Goal: Task Accomplishment & Management: Complete application form

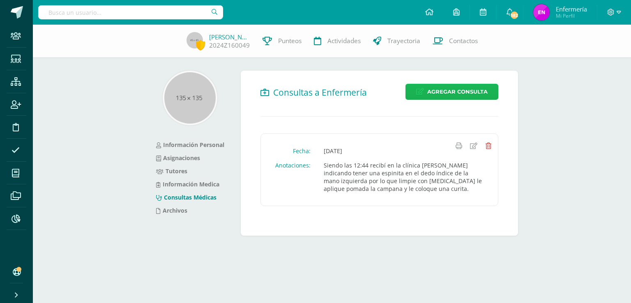
click at [447, 92] on span "Agregar Consulta" at bounding box center [457, 91] width 60 height 15
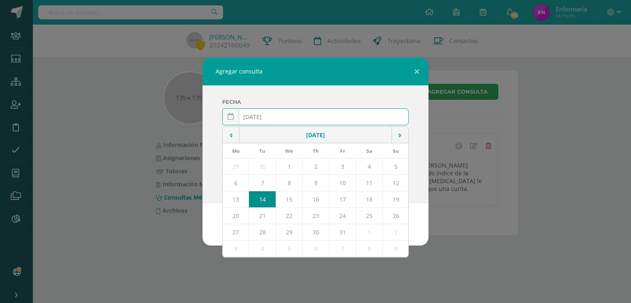
click at [265, 116] on input "[DATE]" at bounding box center [316, 117] width 186 height 16
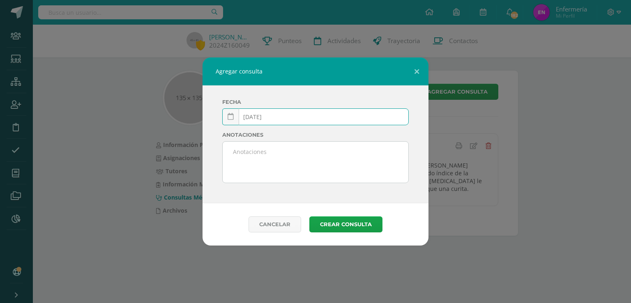
click at [275, 118] on input "[DATE]" at bounding box center [316, 117] width 186 height 16
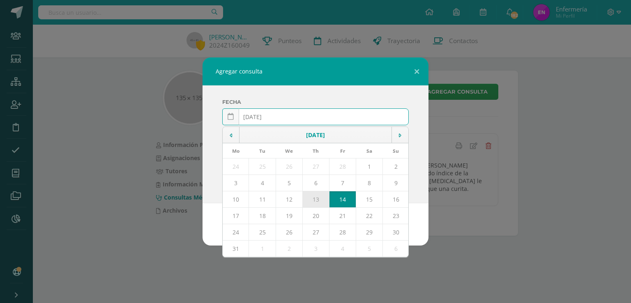
click at [318, 200] on td "13" at bounding box center [315, 199] width 27 height 16
type input "[DATE]"
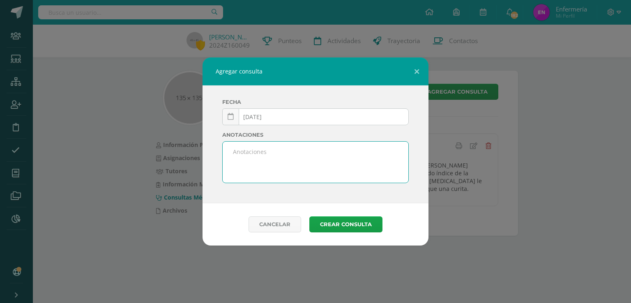
drag, startPoint x: 240, startPoint y: 160, endPoint x: 246, endPoint y: 159, distance: 6.2
click at [244, 160] on textarea at bounding box center [316, 162] width 186 height 41
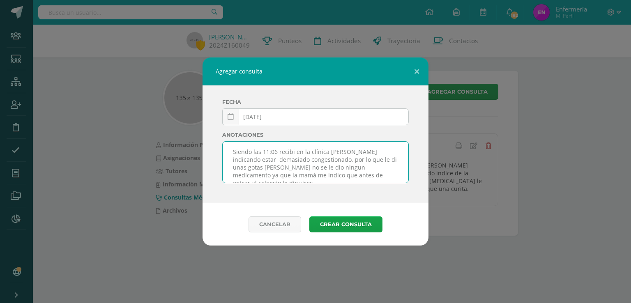
scroll to position [5, 0]
click at [349, 171] on textarea "Siendo las 11:06 recibí en la clínica a Sebastián indicando estar demasiado con…" at bounding box center [316, 162] width 186 height 41
type textarea "Siendo las 11:06 recibí en la clínica a Sebastián indicando estar demasiado con…"
click at [343, 222] on button "Crear consulta" at bounding box center [345, 224] width 73 height 16
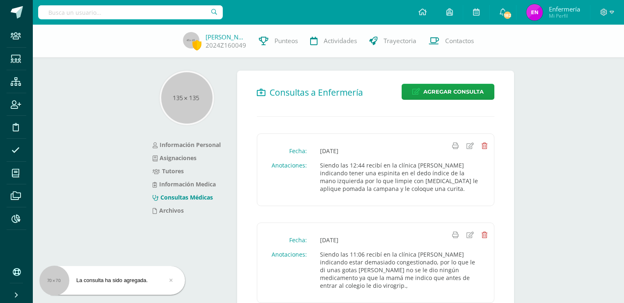
click at [153, 15] on input "text" at bounding box center [130, 12] width 185 height 14
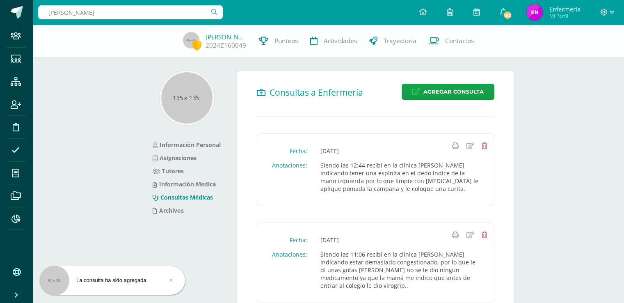
type input "emilio arias"
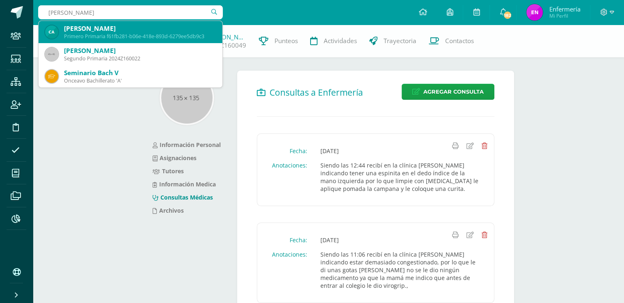
click at [120, 36] on div "Primero Primaria f61fb281-b06e-418e-893d-6279ee5db9c3" at bounding box center [140, 36] width 152 height 7
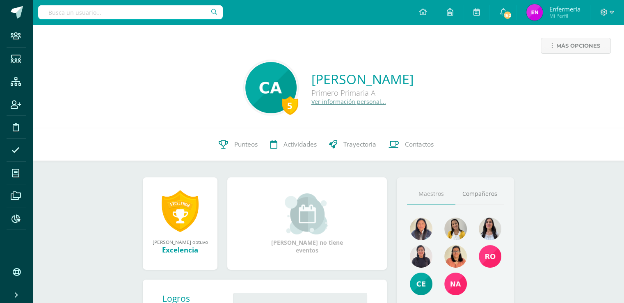
click at [326, 104] on link "Ver información personal..." at bounding box center [349, 102] width 75 height 8
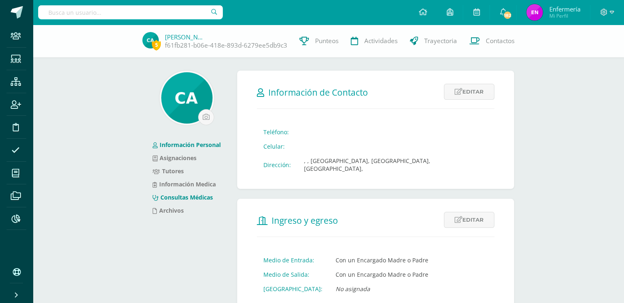
click at [202, 200] on link "Consultas Médicas" at bounding box center [183, 197] width 60 height 8
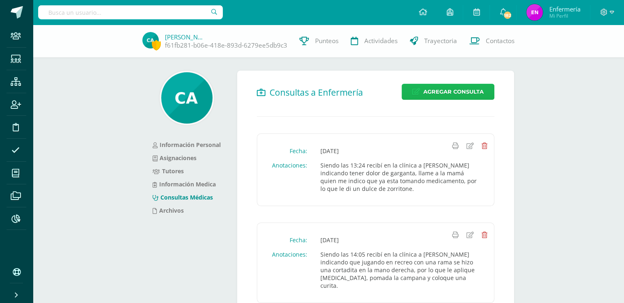
click at [452, 92] on span "Agregar Consulta" at bounding box center [454, 91] width 60 height 15
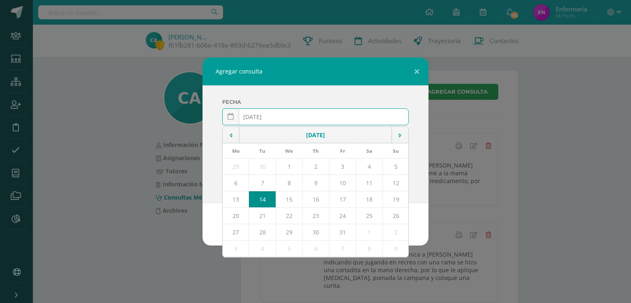
click at [264, 115] on input "[DATE]" at bounding box center [316, 117] width 186 height 16
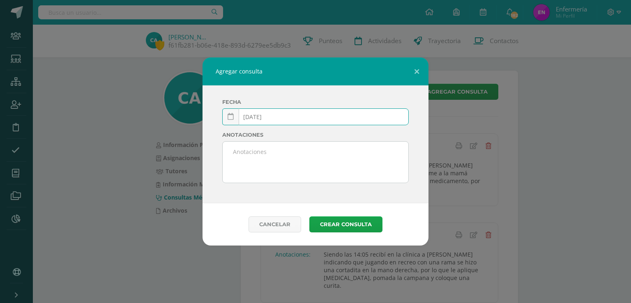
click at [272, 119] on input "2025-03-14" at bounding box center [316, 117] width 186 height 16
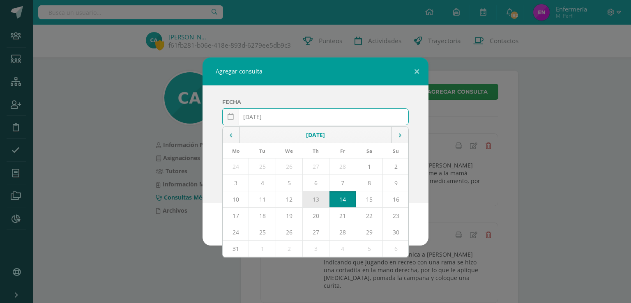
click at [311, 195] on td "13" at bounding box center [315, 199] width 27 height 16
type input "[DATE]"
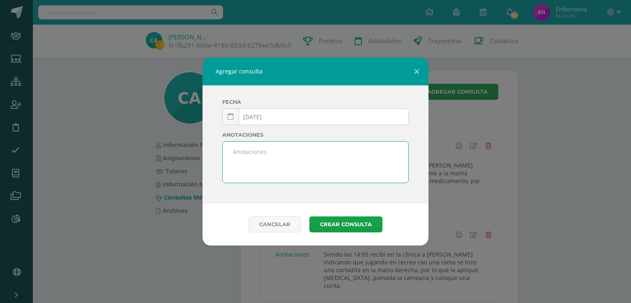
click at [250, 158] on textarea at bounding box center [316, 162] width 186 height 41
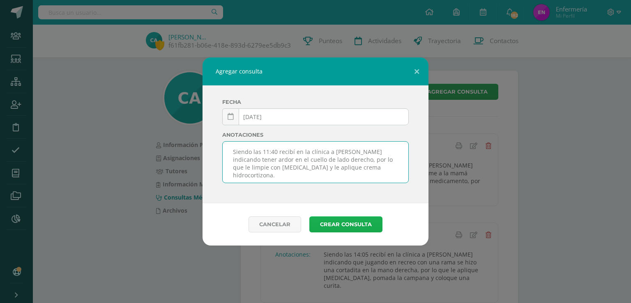
type textarea "Siendo las 11:40 recibí en la clínica a [PERSON_NAME] indicando tener ardor en …"
click at [361, 223] on button "Crear consulta" at bounding box center [345, 224] width 73 height 16
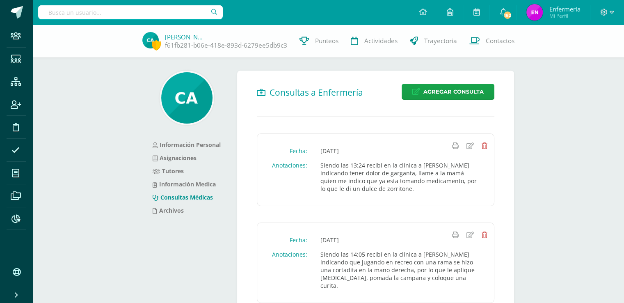
click at [177, 15] on input "text" at bounding box center [130, 12] width 185 height 14
type input "[PERSON_NAME]"
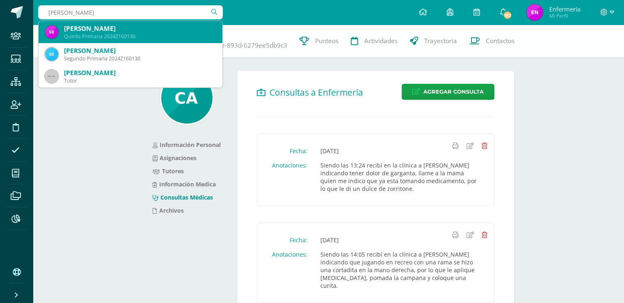
click at [113, 32] on div "[PERSON_NAME]" at bounding box center [140, 28] width 152 height 9
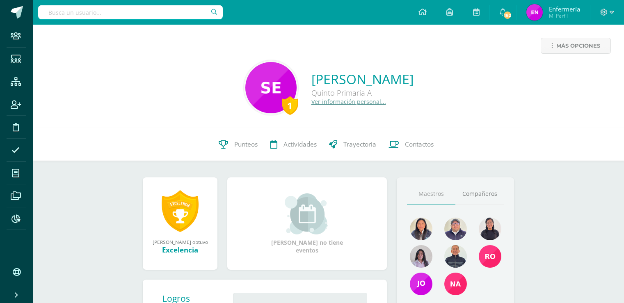
click at [312, 101] on link "Ver información personal..." at bounding box center [349, 102] width 75 height 8
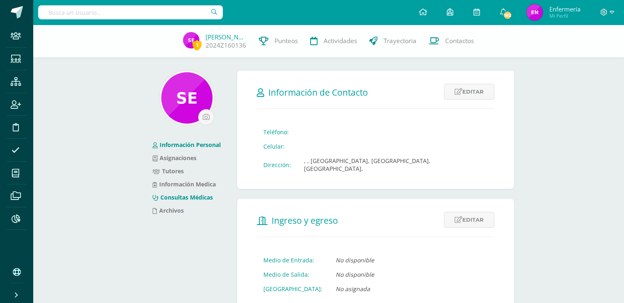
click at [208, 196] on link "Consultas Médicas" at bounding box center [183, 197] width 60 height 8
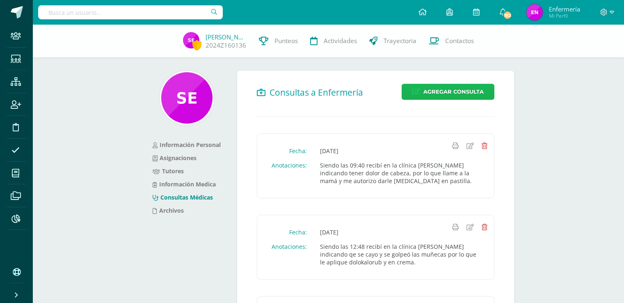
click at [460, 91] on span "Agregar Consulta" at bounding box center [454, 91] width 60 height 15
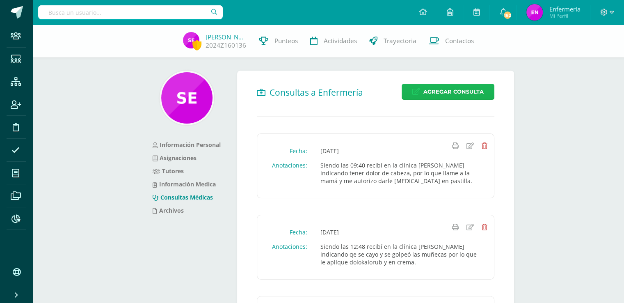
click at [437, 94] on span "Agregar Consulta" at bounding box center [454, 91] width 60 height 15
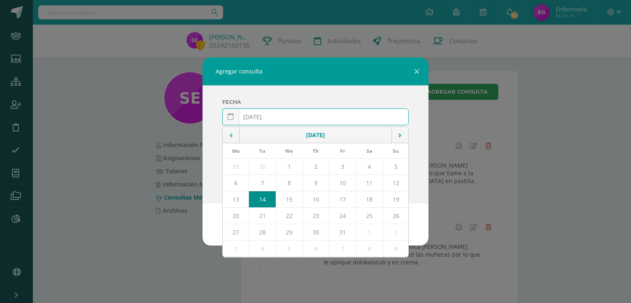
click at [264, 116] on input "[DATE]" at bounding box center [316, 117] width 186 height 16
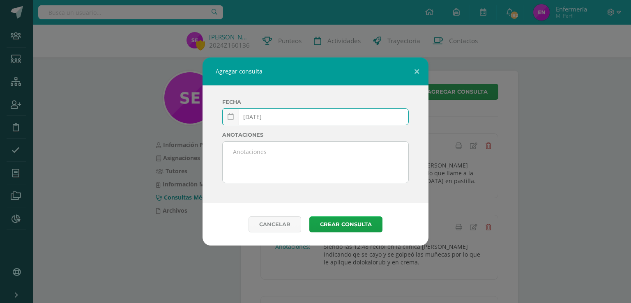
click at [280, 119] on input "2025-03-14" at bounding box center [316, 117] width 186 height 16
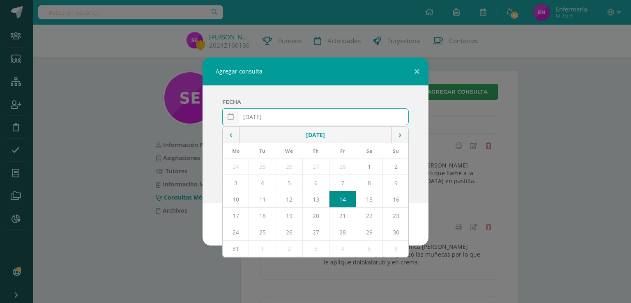
click at [269, 117] on input "2025-03-14" at bounding box center [316, 117] width 186 height 16
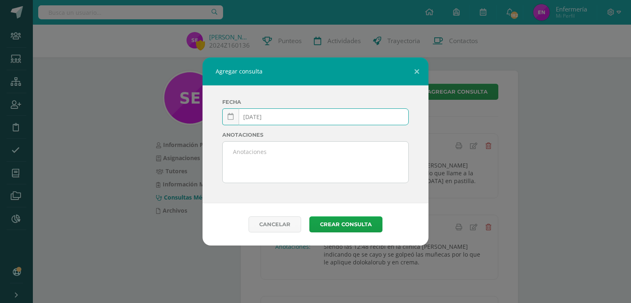
click at [269, 118] on input "[DATE]" at bounding box center [316, 117] width 186 height 16
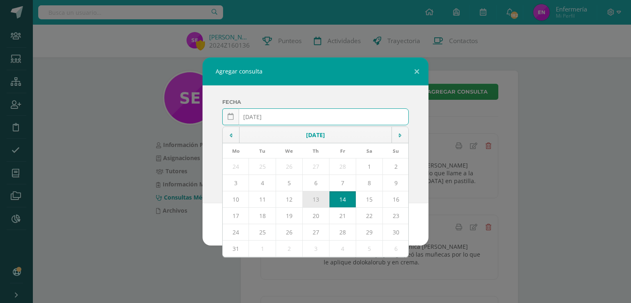
click at [317, 197] on td "13" at bounding box center [315, 199] width 27 height 16
type input "[DATE]"
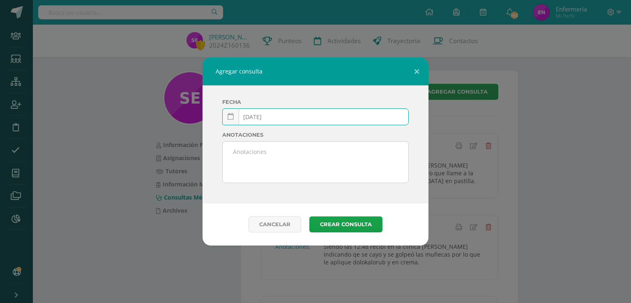
click at [264, 149] on textarea at bounding box center [316, 162] width 186 height 41
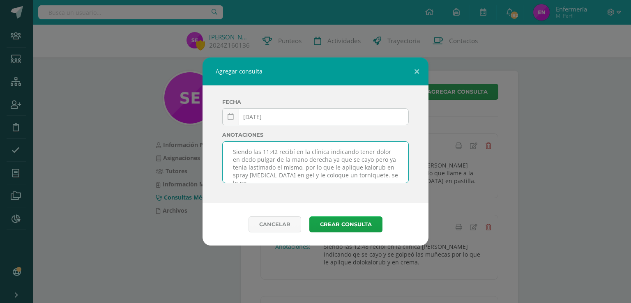
scroll to position [5, 0]
type textarea "Siendo las 11:42 recibí en la clínica indicando tener dolor en dedo pulgar de l…"
click at [350, 226] on button "Crear consulta" at bounding box center [345, 224] width 73 height 16
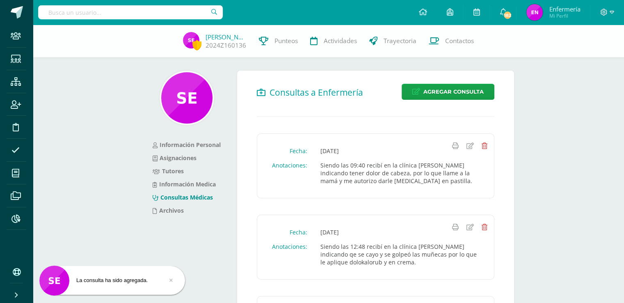
click at [169, 13] on input "text" at bounding box center [130, 12] width 185 height 14
type input "ñ"
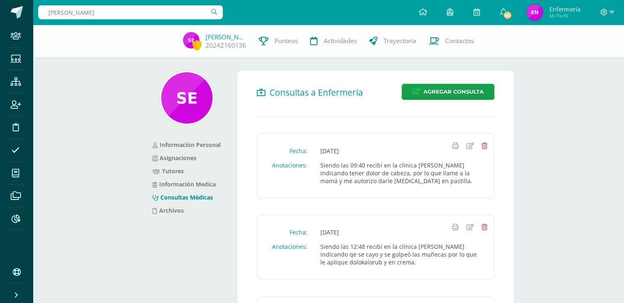
type input "lilyana perez"
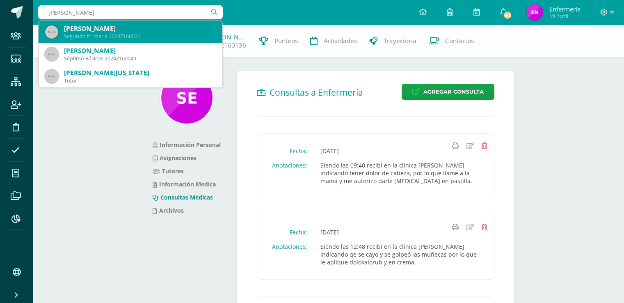
click at [126, 37] on div "Segundo Primaria 2024Z160021" at bounding box center [140, 36] width 152 height 7
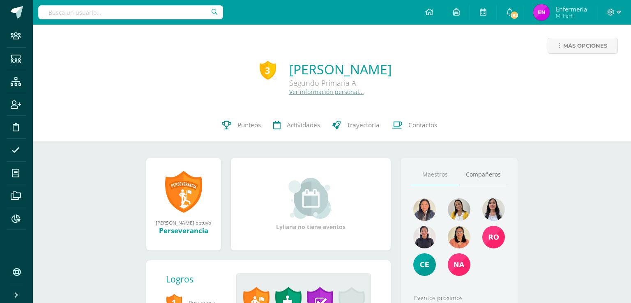
click at [291, 94] on link "Ver información personal..." at bounding box center [326, 92] width 75 height 8
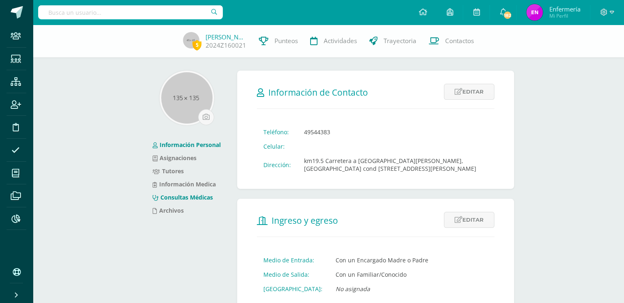
click at [200, 193] on link "Consultas Médicas" at bounding box center [183, 197] width 60 height 8
click at [202, 196] on link "Consultas Médicas" at bounding box center [183, 197] width 60 height 8
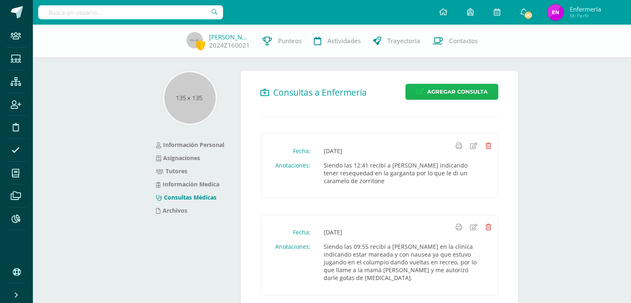
click at [450, 96] on span "Agregar Consulta" at bounding box center [457, 91] width 60 height 15
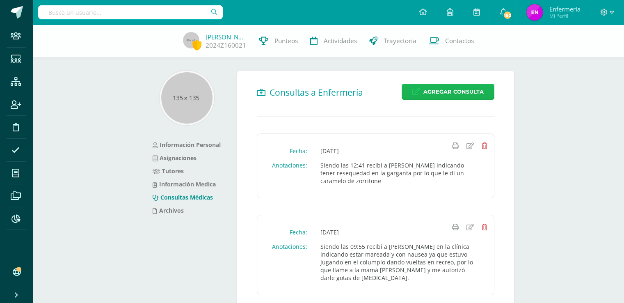
click at [448, 91] on span "Agregar Consulta" at bounding box center [454, 91] width 60 height 15
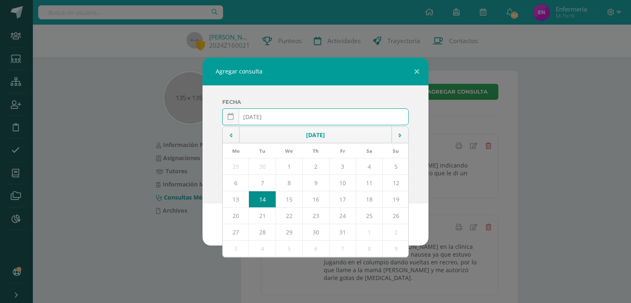
click at [263, 117] on input "2025-10-14" at bounding box center [316, 117] width 186 height 16
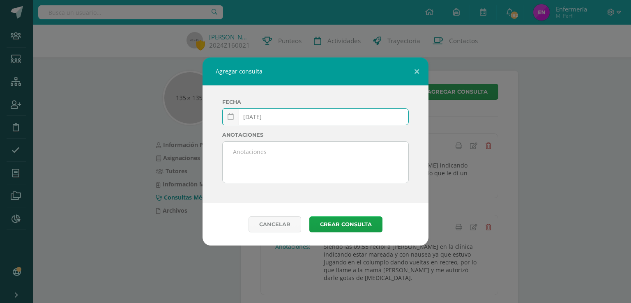
click at [273, 119] on input "2025-03-14" at bounding box center [316, 117] width 186 height 16
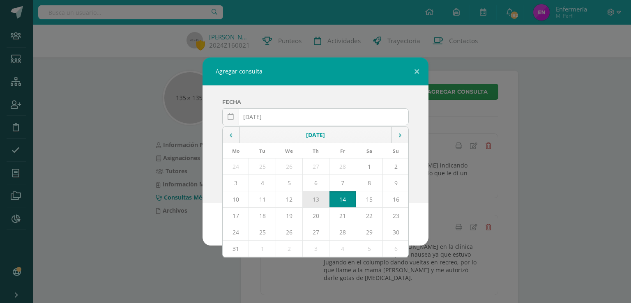
click at [312, 198] on td "13" at bounding box center [315, 199] width 27 height 16
type input "2025-03-13"
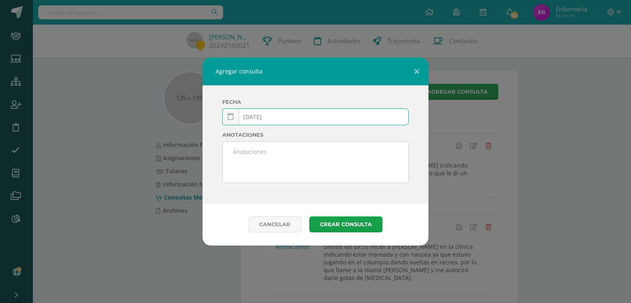
click at [279, 166] on textarea at bounding box center [316, 162] width 186 height 41
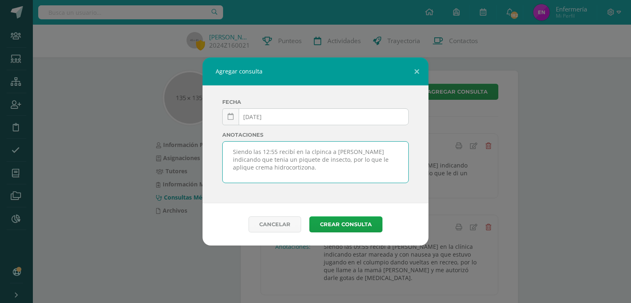
click at [314, 152] on textarea "Siendo las 12:55 recibí en la clpinca a Lily indicando que tenia un piquete de …" at bounding box center [316, 162] width 186 height 41
click at [318, 152] on textarea "Siendo las 12:55 recibí en la clinca a Lily indicando que tenia un piquete de i…" at bounding box center [316, 162] width 186 height 41
type textarea "Siendo las 12:55 recibí en la clinica a Lily indicando que tenia un piquete de …"
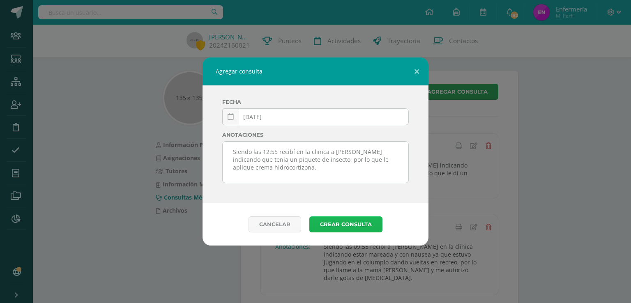
click at [353, 228] on button "Crear consulta" at bounding box center [345, 224] width 73 height 16
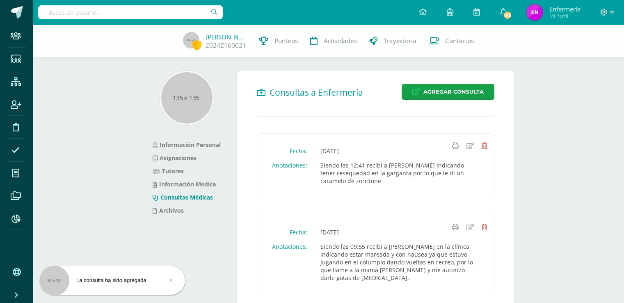
click at [100, 11] on input "text" at bounding box center [130, 12] width 185 height 14
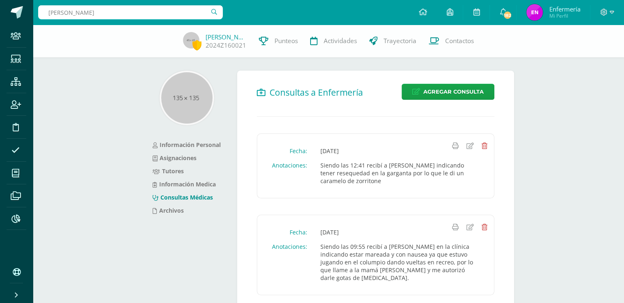
type input "valeria baides"
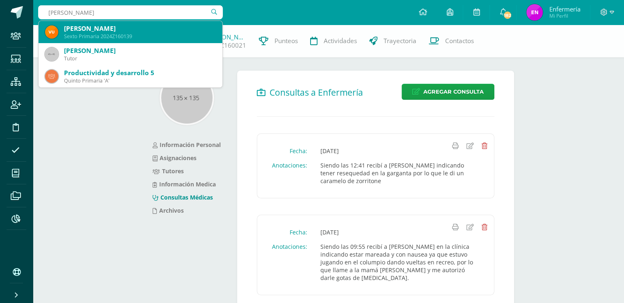
click at [99, 32] on div "Valeria Urzúa Baides" at bounding box center [140, 28] width 152 height 9
click at [99, 32] on div "Lyliana Pérez 2024Z160021 Punteos Actividades Trayectoria Contactos" at bounding box center [312, 41] width 624 height 33
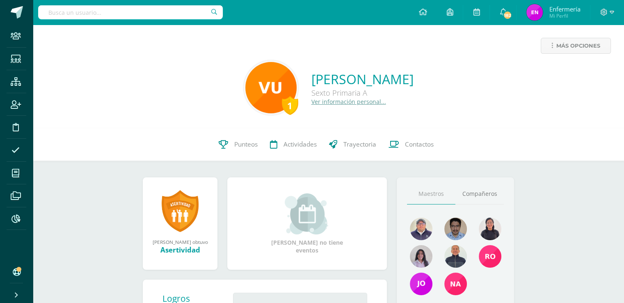
click at [332, 105] on link "Ver información personal..." at bounding box center [349, 102] width 75 height 8
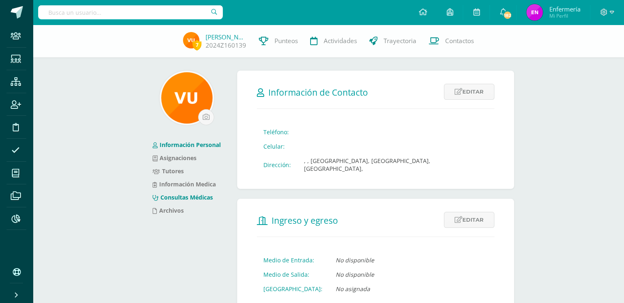
click at [179, 197] on link "Consultas Médicas" at bounding box center [183, 197] width 60 height 8
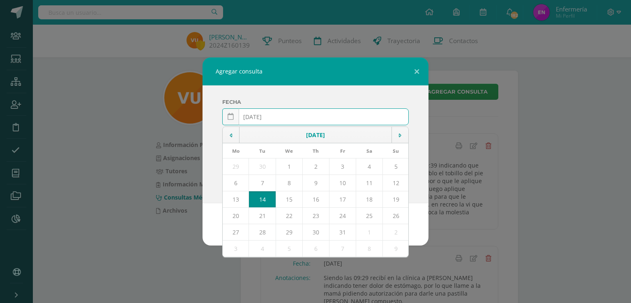
click at [264, 117] on input "[DATE]" at bounding box center [316, 117] width 186 height 16
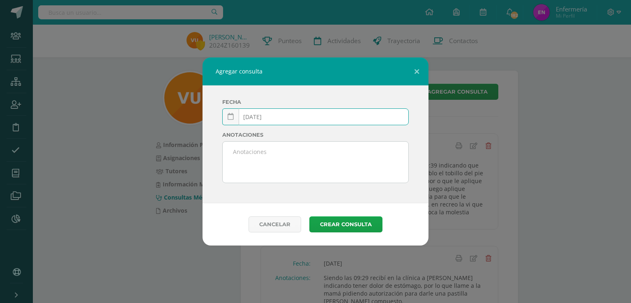
click at [279, 115] on input "[DATE]" at bounding box center [316, 117] width 186 height 16
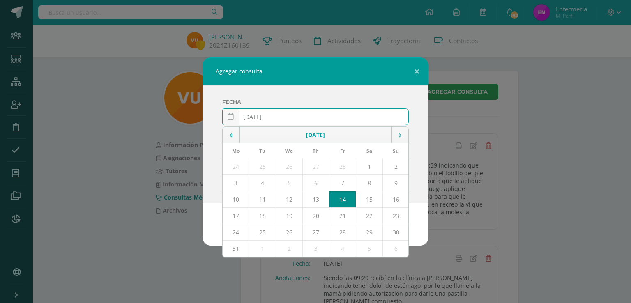
click at [268, 117] on input "[DATE]" at bounding box center [316, 117] width 186 height 16
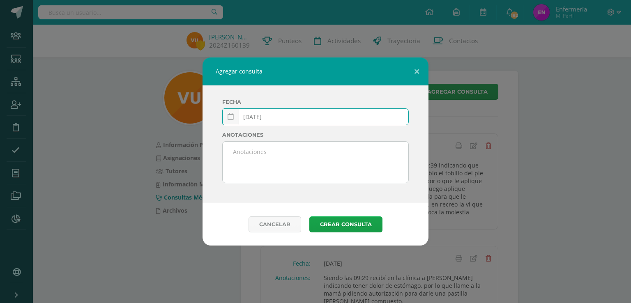
drag, startPoint x: 271, startPoint y: 117, endPoint x: 271, endPoint y: 121, distance: 4.1
click at [271, 117] on input "[DATE]" at bounding box center [316, 117] width 186 height 16
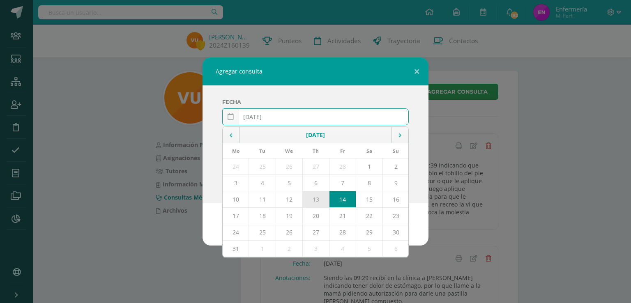
click at [315, 200] on td "13" at bounding box center [315, 199] width 27 height 16
type input "[DATE]"
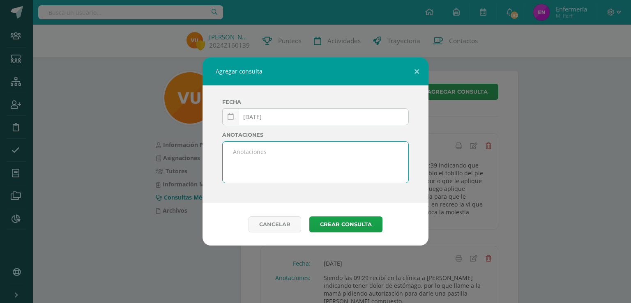
click at [260, 165] on textarea at bounding box center [316, 162] width 186 height 41
click at [280, 168] on textarea "Siendo las 13:00 recibí en la clínica indicando tener dolor de aeza, por lo que…" at bounding box center [316, 162] width 186 height 41
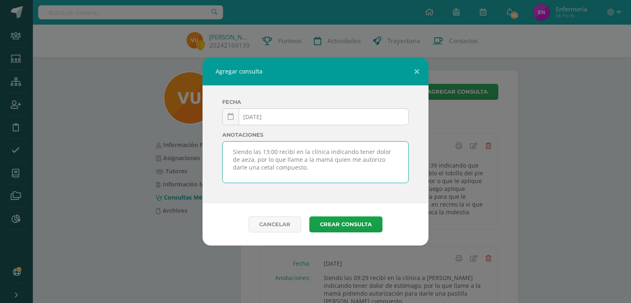
click at [249, 167] on textarea "Siendo las 13:00 recibí en la clínica indicando tener dolor de aeza, por lo que…" at bounding box center [316, 162] width 186 height 41
click at [231, 160] on textarea "Siendo las 13:00 recibí en la clínica indicando tener dolor de aeza, por lo que…" at bounding box center [316, 162] width 186 height 41
click at [239, 161] on textarea "Siendo las 13:00 recibí en la clínica indicando tener dolor de caeza, por lo qu…" at bounding box center [316, 162] width 186 height 41
type textarea "Siendo las 13:00 recibí en la clínica indicando tener dolor de cabeza, por lo q…"
click at [344, 225] on button "Crear consulta" at bounding box center [345, 224] width 73 height 16
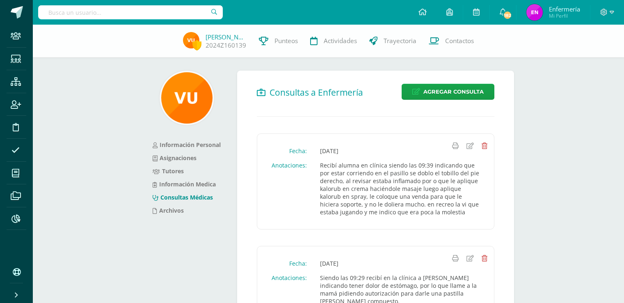
click at [123, 13] on input "text" at bounding box center [130, 12] width 185 height 14
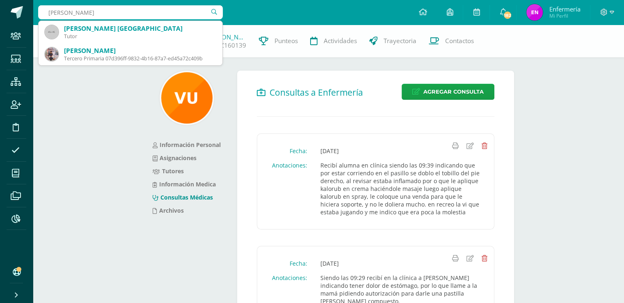
click at [98, 10] on input "natalia espinoza" at bounding box center [130, 12] width 185 height 14
type input "n"
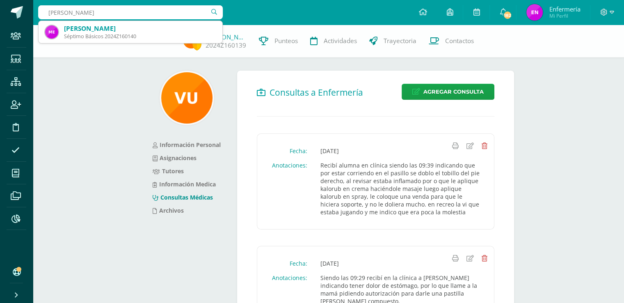
click at [83, 12] on input "mia espin" at bounding box center [130, 12] width 185 height 14
click at [76, 11] on input "mia espin" at bounding box center [130, 12] width 185 height 14
type input "m"
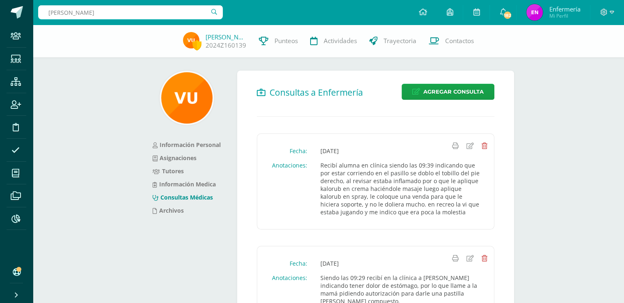
type input "natalia de leon"
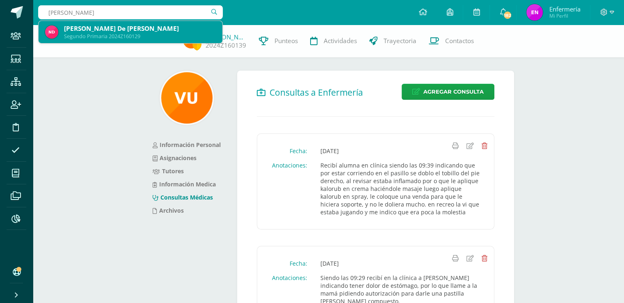
click at [123, 32] on div "Natalia Carlotta De León Velásquez" at bounding box center [140, 28] width 152 height 9
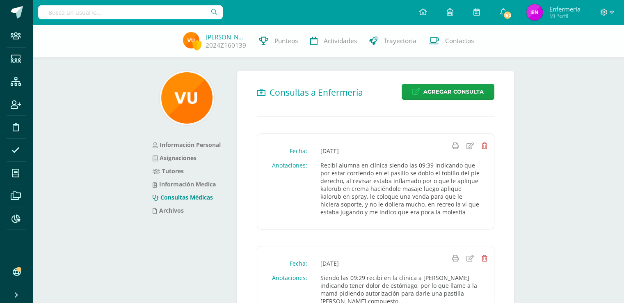
click at [123, 32] on div "Valeria Urzúa 2024Z160139 Punteos Actividades Trayectoria Contactos" at bounding box center [312, 41] width 624 height 33
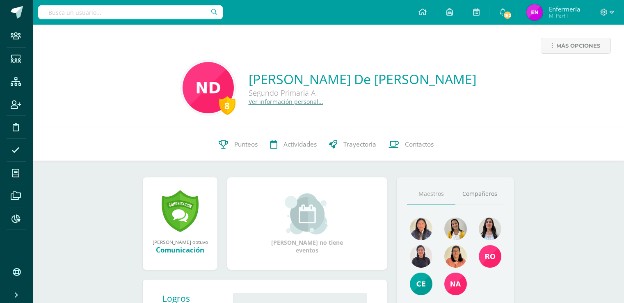
click at [282, 103] on link "Ver información personal..." at bounding box center [286, 102] width 75 height 8
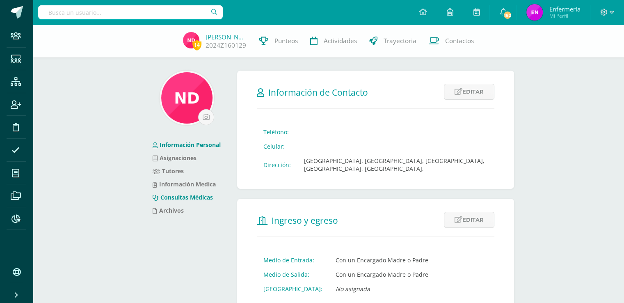
click at [193, 198] on link "Consultas Médicas" at bounding box center [183, 197] width 60 height 8
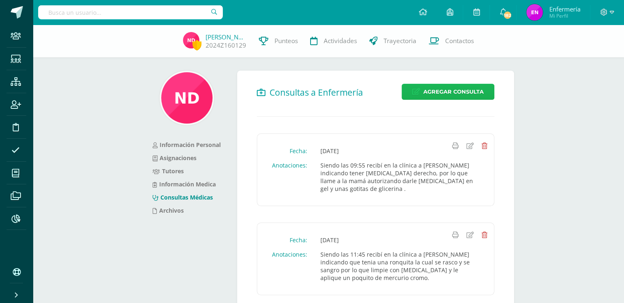
click at [448, 92] on span "Agregar Consulta" at bounding box center [454, 91] width 60 height 15
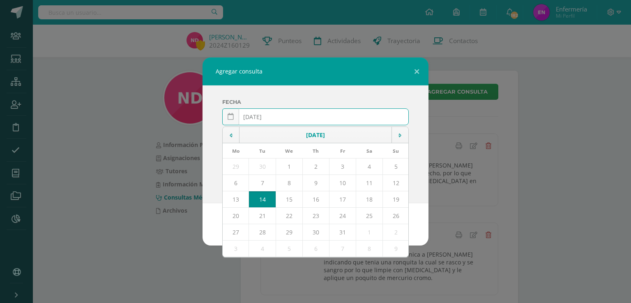
click at [264, 114] on input "[DATE]" at bounding box center [316, 117] width 186 height 16
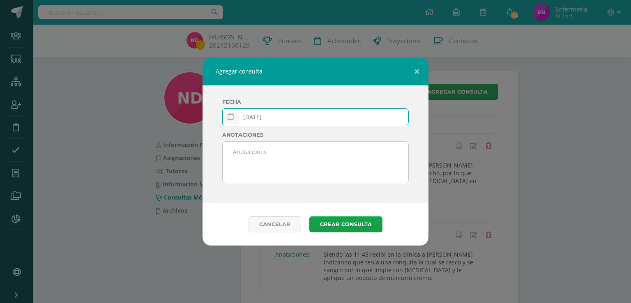
click at [274, 117] on input "[DATE]" at bounding box center [316, 117] width 186 height 16
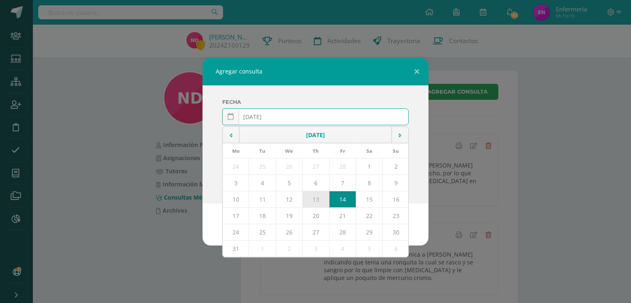
click at [314, 199] on td "13" at bounding box center [315, 199] width 27 height 16
type input "[DATE]"
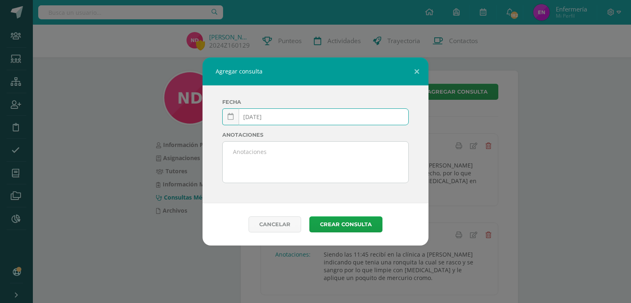
click at [279, 160] on textarea at bounding box center [316, 162] width 186 height 41
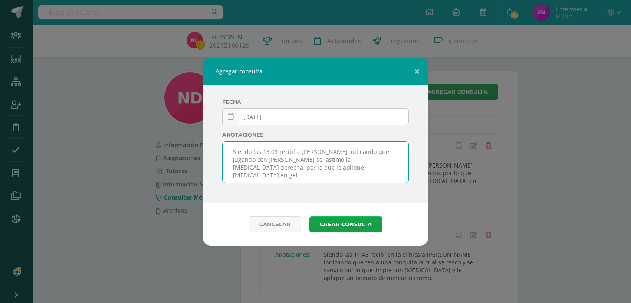
click at [232, 159] on textarea "Siendo las 13:09 recibí a Natalia indicando que jugando con lili se lastimo la …" at bounding box center [316, 162] width 186 height 41
click at [241, 160] on textarea "Siendo las 13:09 recibí a Natalia indicando que jugando conLlili se lastimo la …" at bounding box center [316, 162] width 186 height 41
type textarea "Siendo las 13:09 recibí a [PERSON_NAME] indicando que jugando con [PERSON_NAME]…"
click at [341, 224] on button "Crear consulta" at bounding box center [345, 224] width 73 height 16
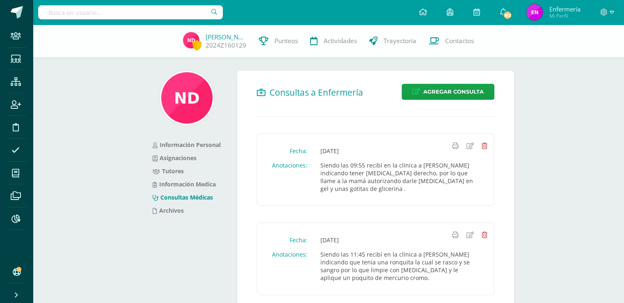
click at [154, 13] on input "text" at bounding box center [130, 12] width 185 height 14
type input "ana castillo"
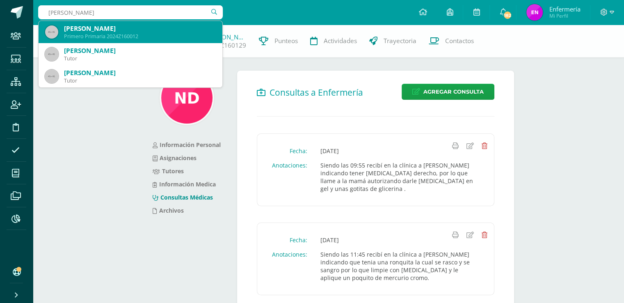
click at [125, 29] on div "Ana Raquel Castillo Argueta" at bounding box center [140, 28] width 152 height 9
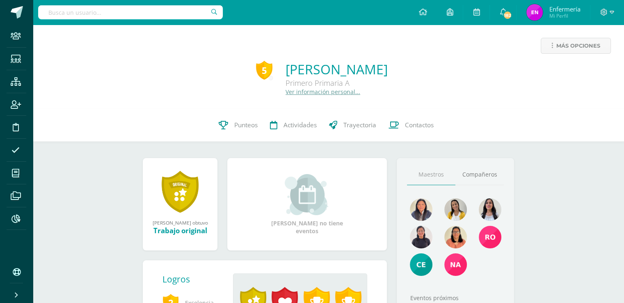
click at [286, 94] on link "Ver información personal..." at bounding box center [323, 92] width 75 height 8
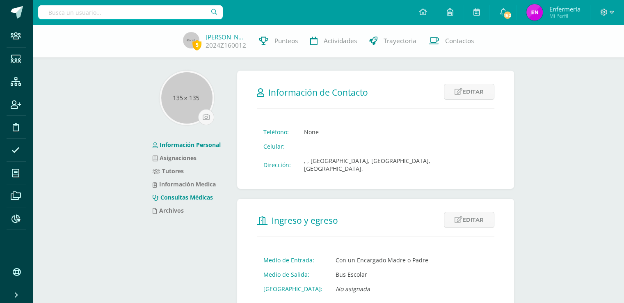
click at [195, 199] on link "Consultas Médicas" at bounding box center [183, 197] width 60 height 8
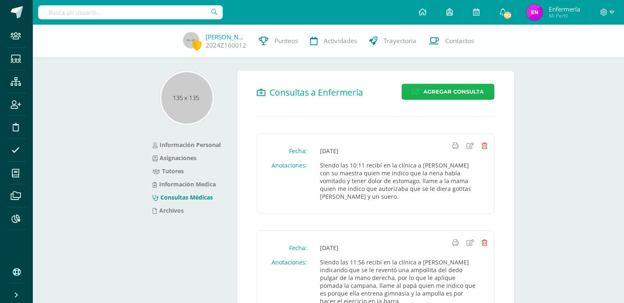
click at [456, 94] on span "Agregar Consulta" at bounding box center [454, 91] width 60 height 15
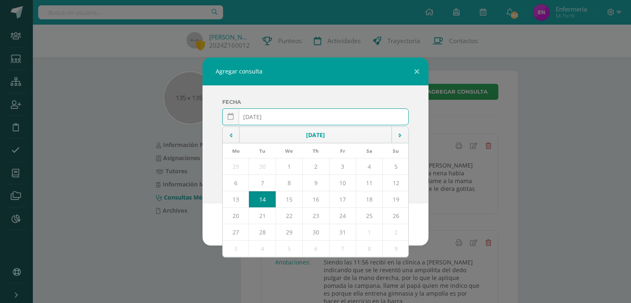
click at [264, 114] on input "[DATE]" at bounding box center [316, 117] width 186 height 16
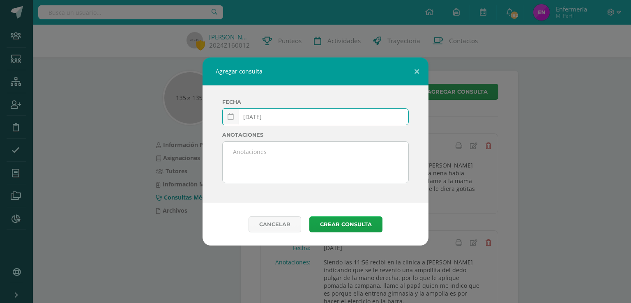
click at [277, 117] on input "[DATE]" at bounding box center [316, 117] width 186 height 16
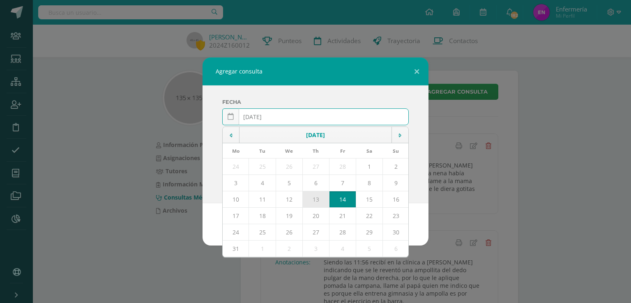
click at [318, 201] on td "13" at bounding box center [315, 199] width 27 height 16
type input "[DATE]"
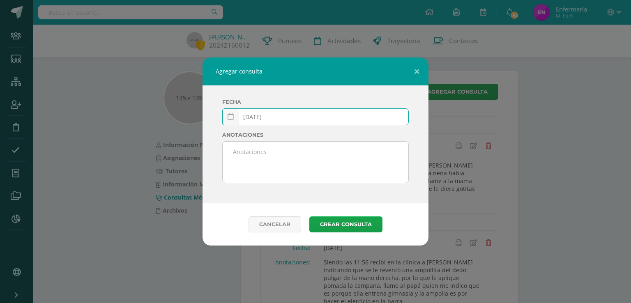
click at [257, 160] on textarea at bounding box center [316, 162] width 186 height 41
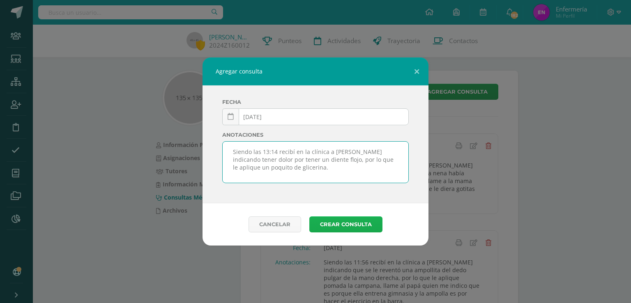
type textarea "Siendo las 13:14 recibí en la clínica a [PERSON_NAME] indicando tener dolor por…"
click at [332, 224] on button "Crear consulta" at bounding box center [345, 224] width 73 height 16
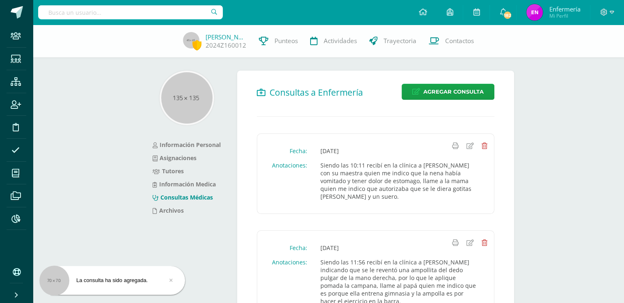
click at [160, 12] on input "text" at bounding box center [130, 12] width 185 height 14
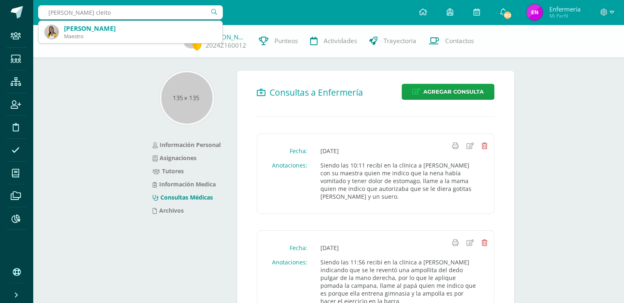
type input "[PERSON_NAME]"
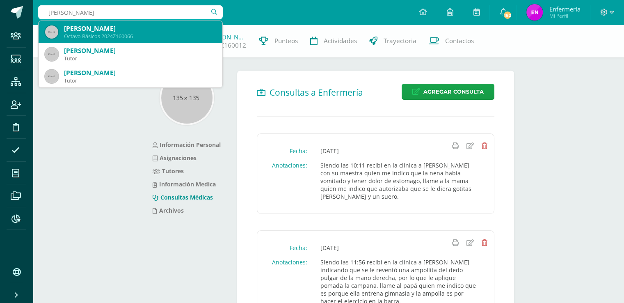
click at [108, 32] on div "[PERSON_NAME]" at bounding box center [140, 28] width 152 height 9
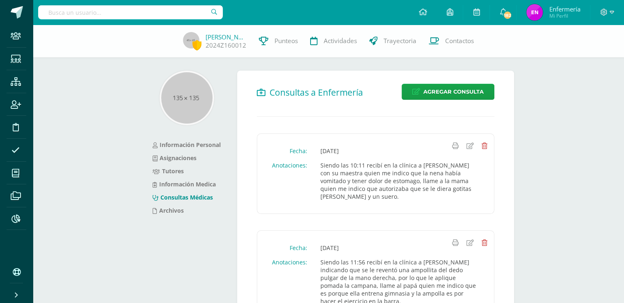
click at [106, 32] on div "[PERSON_NAME] 2024Z160012 Punteos Actividades Trayectoria Contactos" at bounding box center [312, 41] width 624 height 33
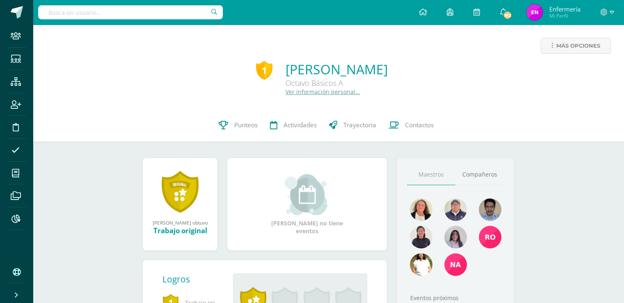
click at [330, 91] on link "Ver información personal..." at bounding box center [323, 92] width 75 height 8
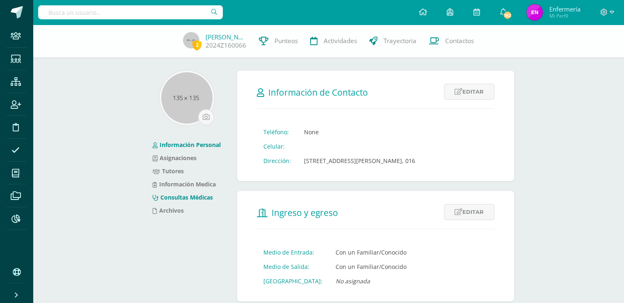
click at [205, 197] on link "Consultas Médicas" at bounding box center [183, 197] width 60 height 8
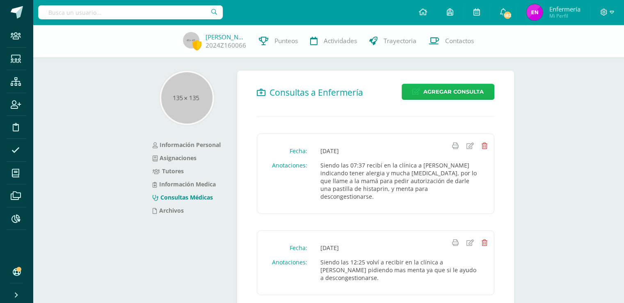
click at [445, 91] on span "Agregar Consulta" at bounding box center [454, 91] width 60 height 15
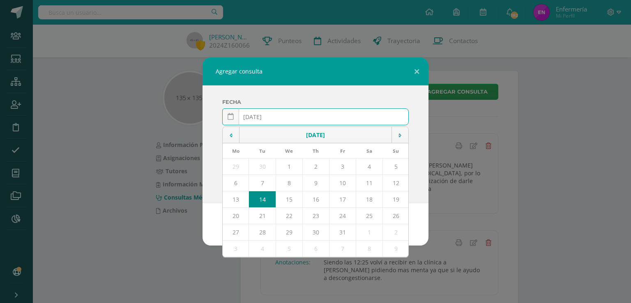
click at [264, 115] on input "2025-10-14" at bounding box center [316, 117] width 186 height 16
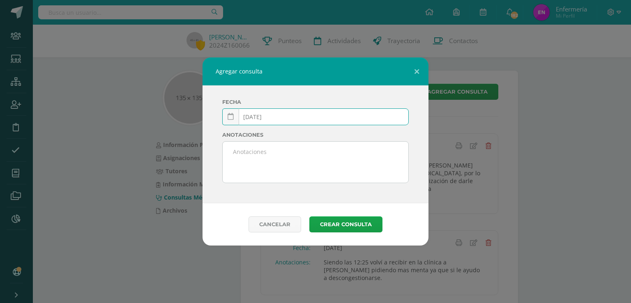
click at [279, 120] on input "[DATE]" at bounding box center [316, 117] width 186 height 16
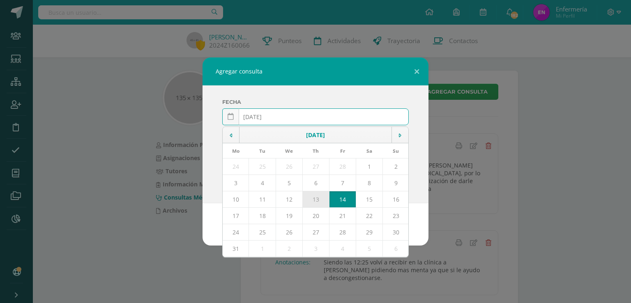
click at [310, 202] on td "13" at bounding box center [315, 199] width 27 height 16
type input "2025-03-13"
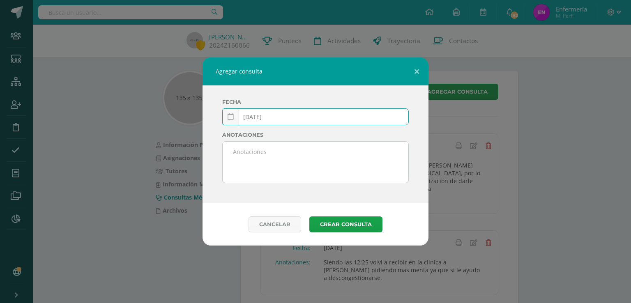
drag, startPoint x: 269, startPoint y: 172, endPoint x: 274, endPoint y: 171, distance: 5.1
click at [270, 172] on textarea at bounding box center [316, 162] width 186 height 41
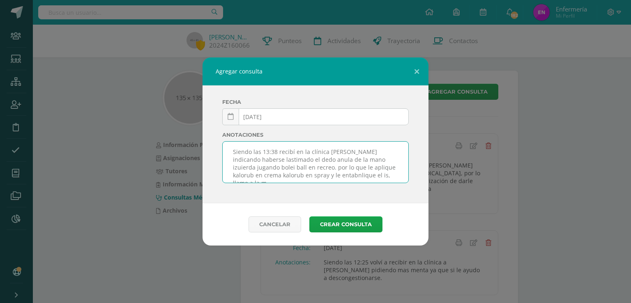
scroll to position [5, 0]
click at [356, 156] on textarea "Siendo las 13:38 recibí en la clínica a Collin indicando haberse lastimado el d…" at bounding box center [316, 162] width 186 height 41
click at [334, 170] on textarea "Siendo las 13:38 recibí en la clínica a Collin indicando haberse lastimado el d…" at bounding box center [316, 162] width 186 height 41
click at [346, 171] on textarea "Siendo las 13:38 recibí en la clínica a Collin indicando haberse lastimado el d…" at bounding box center [316, 162] width 186 height 41
type textarea "Siendo las 13:38 recibí en la clínica a Collin indicando haberse lastimado el d…"
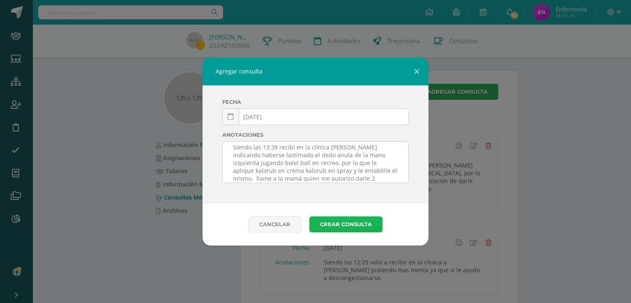
click at [342, 224] on button "Crear consulta" at bounding box center [345, 224] width 73 height 16
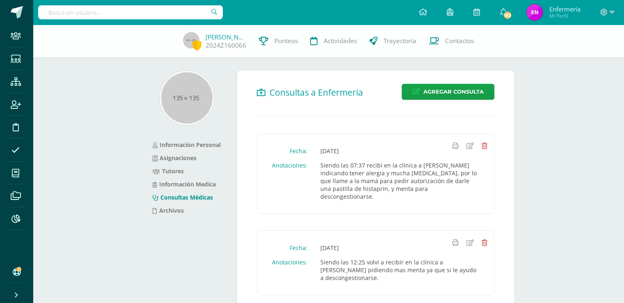
click at [179, 11] on input "text" at bounding box center [130, 12] width 185 height 14
type input "marcela vargas"
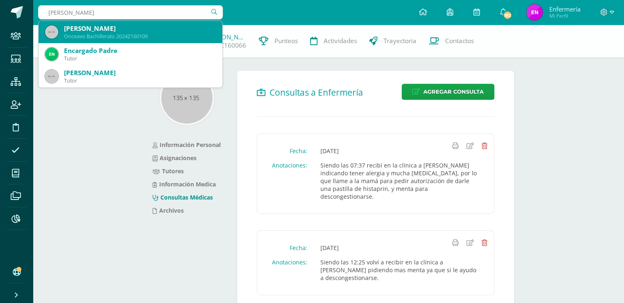
click at [133, 35] on div "Onceavo Bachillerato 2024Z160109" at bounding box center [140, 36] width 152 height 7
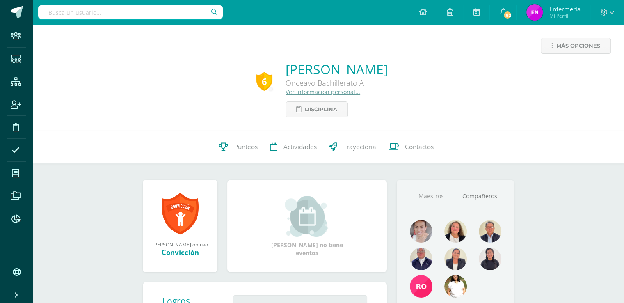
click at [304, 91] on link "Ver información personal..." at bounding box center [323, 92] width 75 height 8
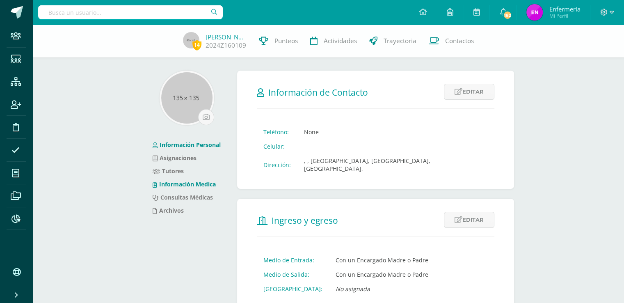
click at [199, 199] on link "Consultas Médicas" at bounding box center [183, 197] width 60 height 8
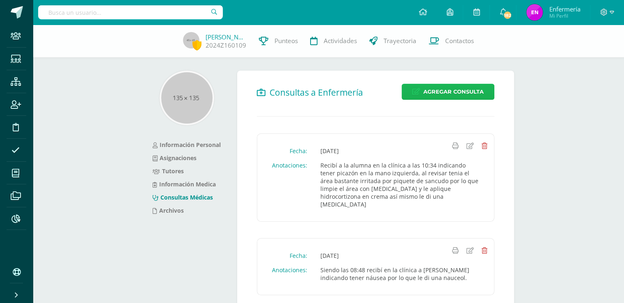
click at [439, 92] on span "Agregar Consulta" at bounding box center [454, 91] width 60 height 15
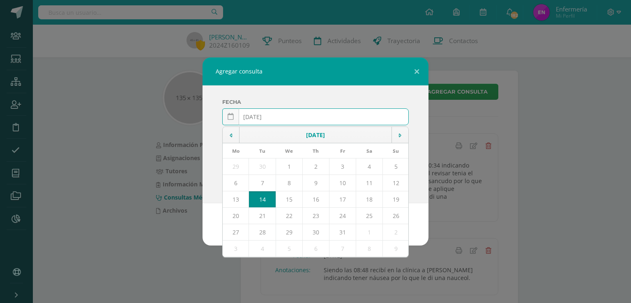
click at [264, 115] on input "[DATE]" at bounding box center [316, 117] width 186 height 16
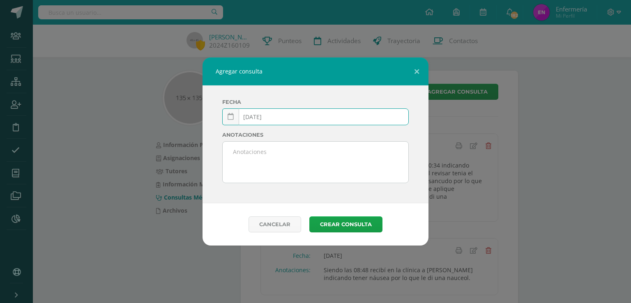
type input "[DATE]"
click at [261, 152] on textarea at bounding box center [316, 162] width 186 height 41
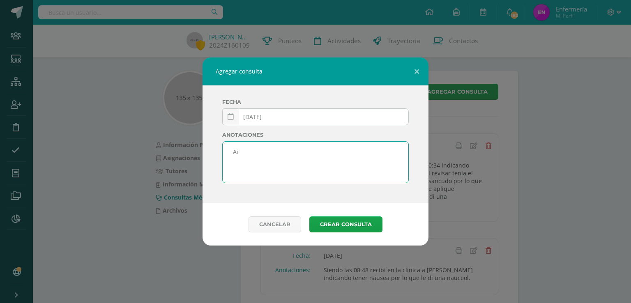
type textarea "A"
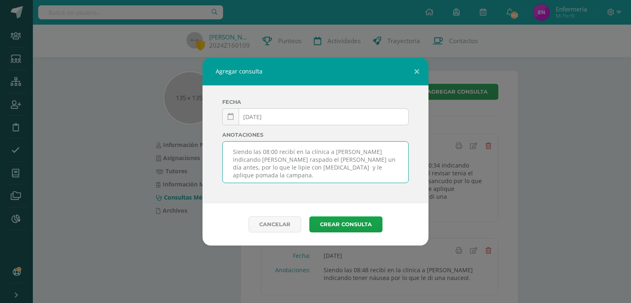
click at [376, 159] on textarea "Siendo las 08:00 recibí en la clínica a Marcela indicando thaberse raspado el r…" at bounding box center [316, 162] width 186 height 41
click at [235, 160] on textarea "Siendo las 08:00 recibí en la clínica a Marcela indicando thaberse raspado el r…" at bounding box center [316, 162] width 186 height 41
click at [285, 159] on textarea "Siendo las 08:00 recibí en la clínica a Marcela indicando haberse raspado el ra…" at bounding box center [316, 162] width 186 height 41
type textarea "Siendo las 08:00 recibí en la clínica a [PERSON_NAME] indicando haberse raspado…"
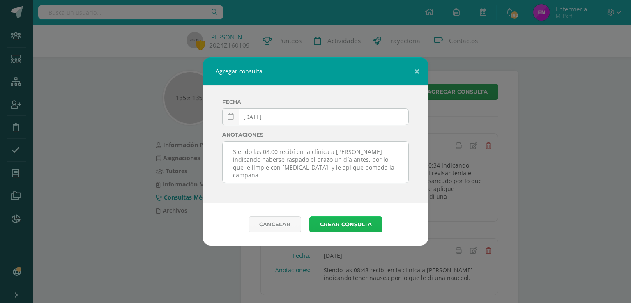
click at [356, 224] on button "Crear consulta" at bounding box center [345, 224] width 73 height 16
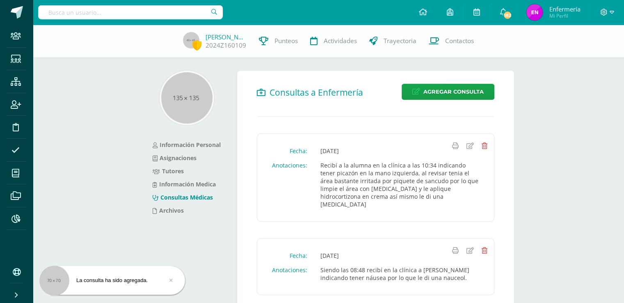
click at [196, 11] on input "text" at bounding box center [130, 12] width 185 height 14
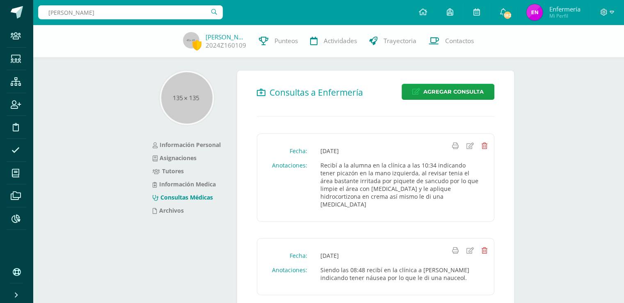
type input "marco dominguez"
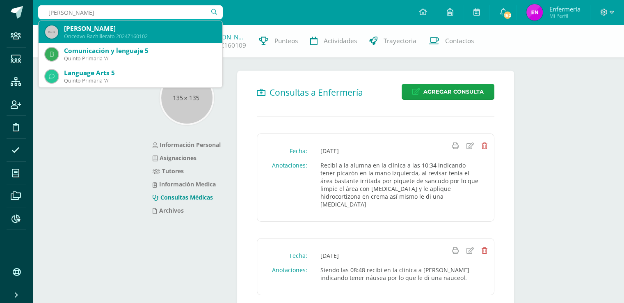
click at [140, 32] on div "Marco Daniel Domínguez López" at bounding box center [140, 28] width 152 height 9
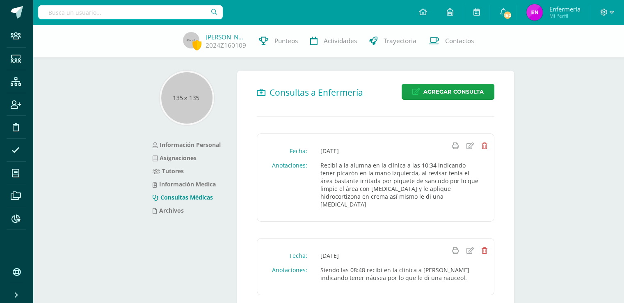
click at [140, 32] on div "Marcela Vargas 2024Z160109 Punteos Actividades Trayectoria Contactos" at bounding box center [312, 41] width 624 height 33
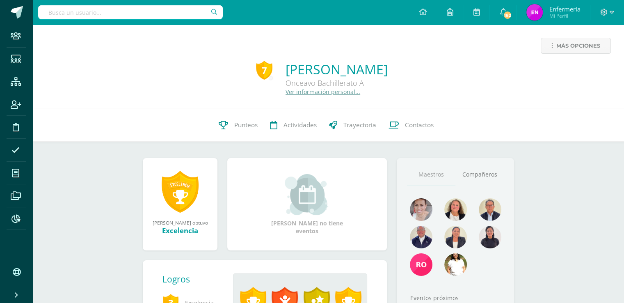
click at [286, 95] on link "Ver información personal..." at bounding box center [323, 92] width 75 height 8
click at [286, 96] on link "Ver información personal..." at bounding box center [323, 92] width 75 height 8
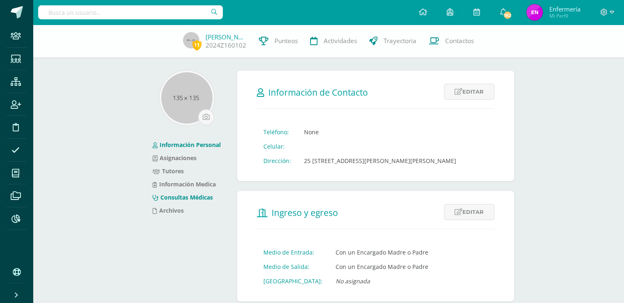
click at [184, 195] on link "Consultas Médicas" at bounding box center [183, 197] width 60 height 8
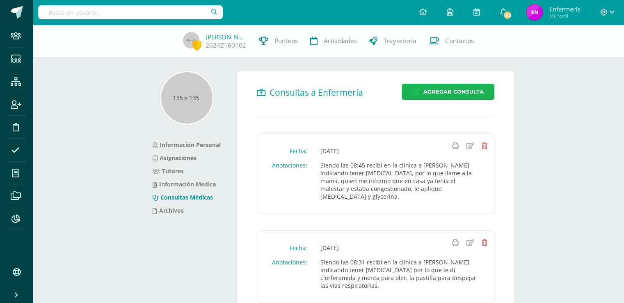
click at [448, 98] on span "Agregar Consulta" at bounding box center [454, 91] width 60 height 15
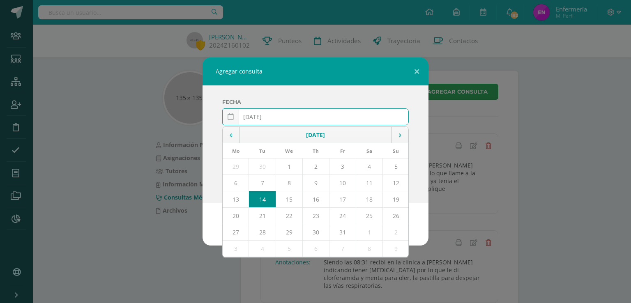
click at [264, 115] on input "[DATE]" at bounding box center [316, 117] width 186 height 16
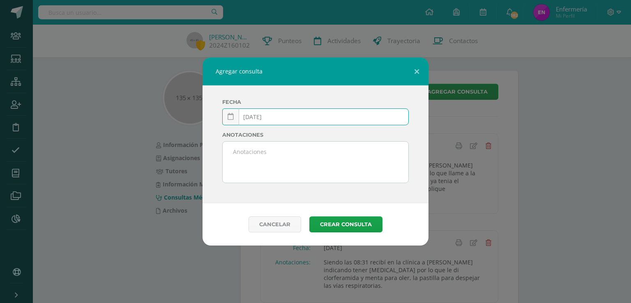
type input "[DATE]"
click at [290, 168] on textarea at bounding box center [316, 162] width 186 height 41
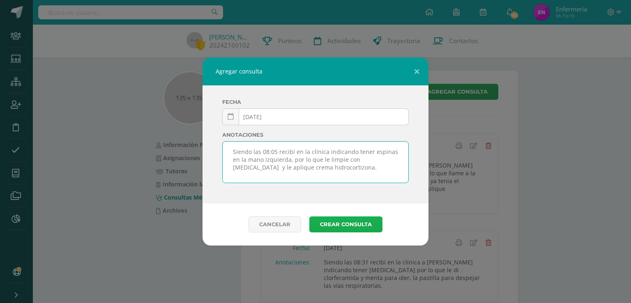
type textarea "Siendo las 08:05 recibí en la clínica indicando tener espinas en la mano izquie…"
click at [360, 229] on button "Crear consulta" at bounding box center [345, 224] width 73 height 16
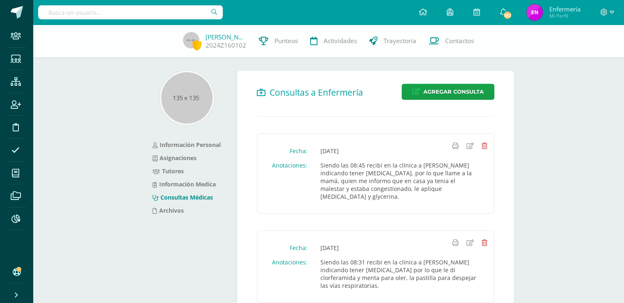
click at [164, 12] on input "text" at bounding box center [130, 12] width 185 height 14
type input "camila"
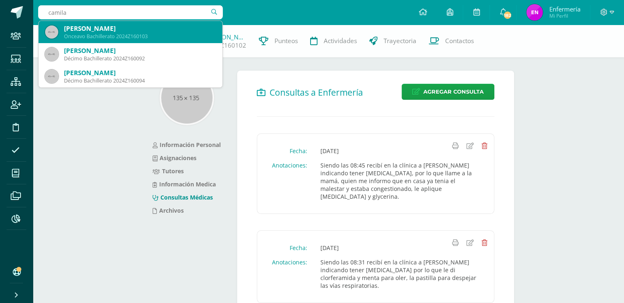
drag, startPoint x: 138, startPoint y: 34, endPoint x: 147, endPoint y: 28, distance: 11.5
click at [139, 34] on div "Onceavo Bachillerato 2024Z160103" at bounding box center [140, 36] width 152 height 7
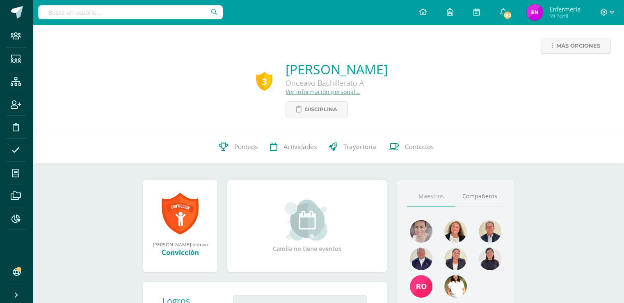
click at [304, 94] on link "Ver información personal..." at bounding box center [323, 92] width 75 height 8
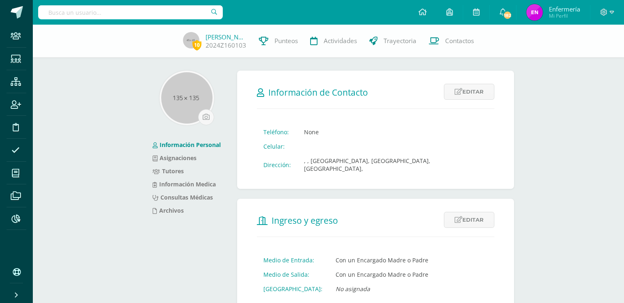
click at [200, 195] on link "Consultas Médicas" at bounding box center [183, 197] width 60 height 8
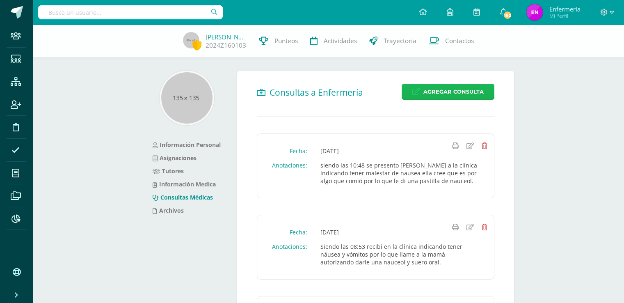
click at [438, 96] on span "Agregar Consulta" at bounding box center [454, 91] width 60 height 15
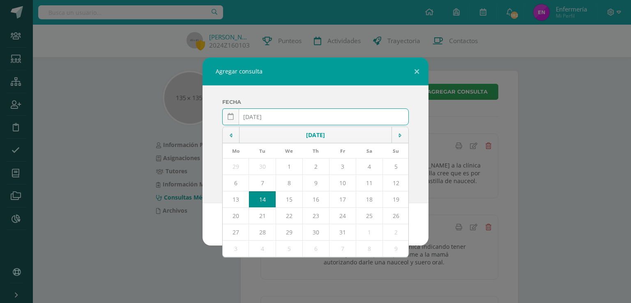
click at [263, 116] on input "[DATE]" at bounding box center [316, 117] width 186 height 16
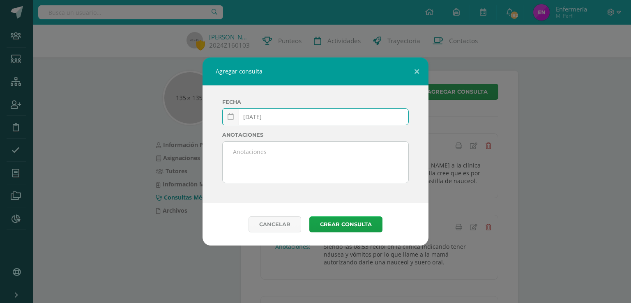
type input "[DATE]"
click at [249, 151] on textarea at bounding box center [316, 162] width 186 height 41
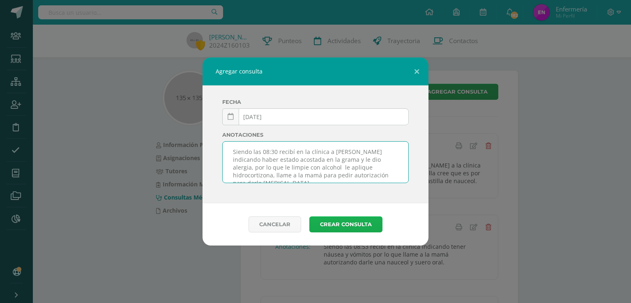
type textarea "Siendo las 08:30 recibí en la clínica a Camila indicando haber estado acostada …"
click at [338, 223] on button "Crear consulta" at bounding box center [345, 224] width 73 height 16
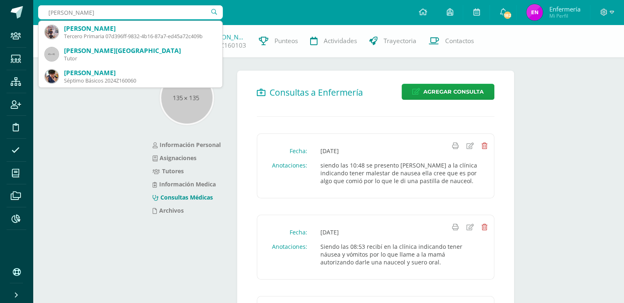
type input "[PERSON_NAME]"
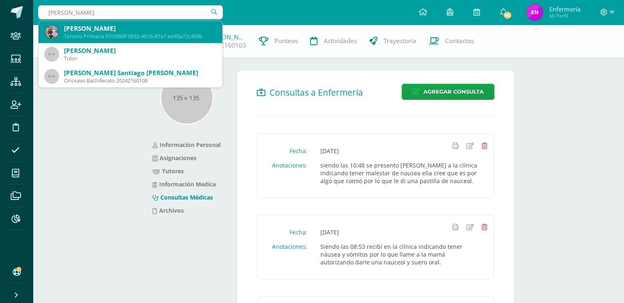
click at [102, 27] on div "[PERSON_NAME]" at bounding box center [140, 28] width 152 height 9
click at [103, 27] on div "[PERSON_NAME] 2024Z160103 Punteos Actividades Trayectoria Contactos" at bounding box center [312, 41] width 624 height 33
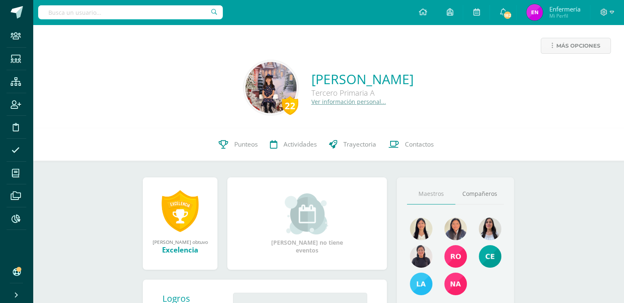
click at [321, 104] on link "Ver información personal..." at bounding box center [349, 102] width 75 height 8
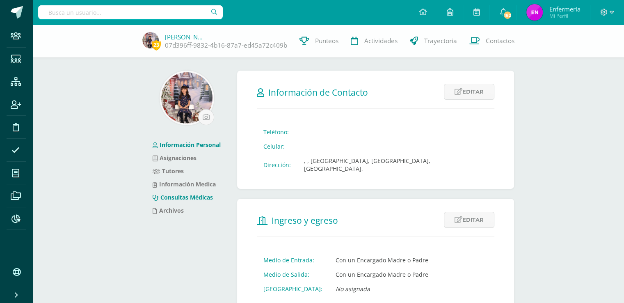
click at [209, 194] on link "Consultas Médicas" at bounding box center [183, 197] width 60 height 8
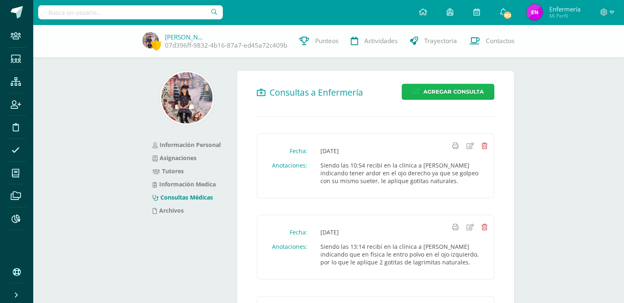
click at [441, 92] on span "Agregar Consulta" at bounding box center [454, 91] width 60 height 15
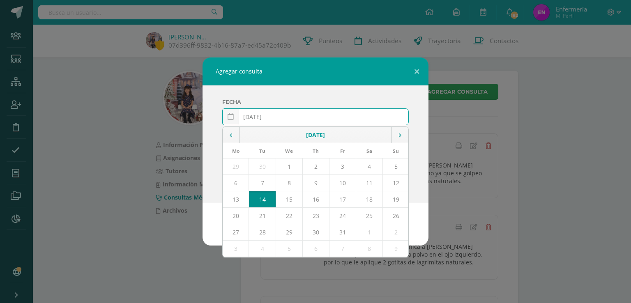
click at [264, 198] on td "14" at bounding box center [262, 199] width 27 height 16
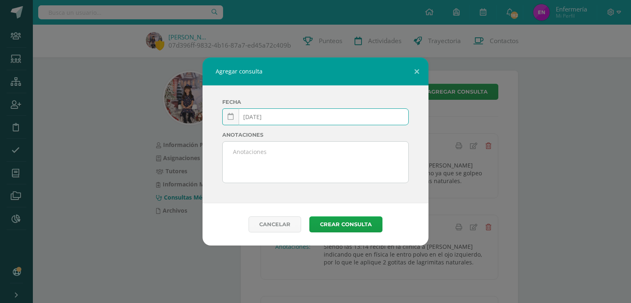
click at [264, 116] on input "2025-10-14" at bounding box center [316, 117] width 186 height 16
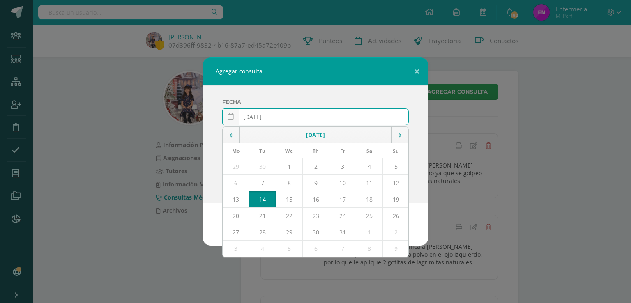
click at [264, 197] on td "14" at bounding box center [262, 199] width 27 height 16
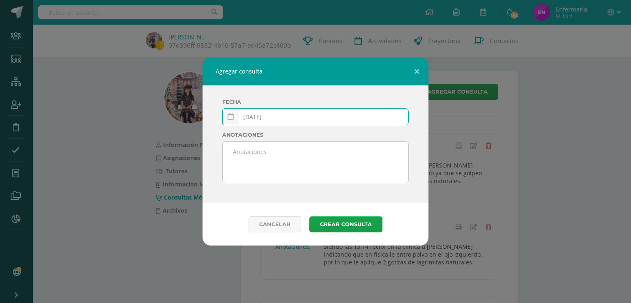
click at [264, 117] on input "[DATE]" at bounding box center [316, 117] width 186 height 16
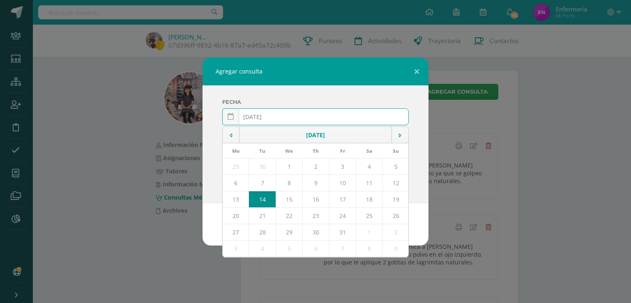
click at [262, 197] on td "14" at bounding box center [262, 199] width 27 height 16
type input "2025-10-14"
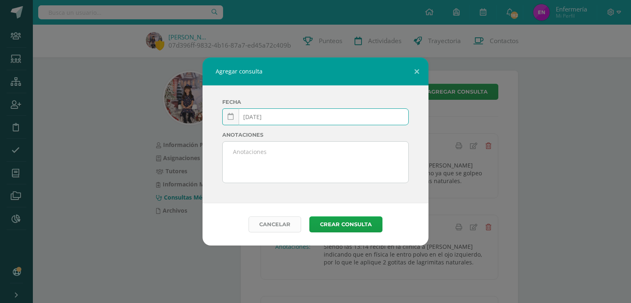
click at [289, 225] on link "Cancelar" at bounding box center [274, 224] width 53 height 16
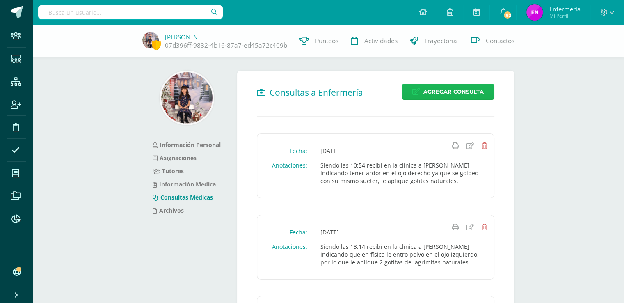
click at [440, 94] on span "Agregar Consulta" at bounding box center [454, 91] width 60 height 15
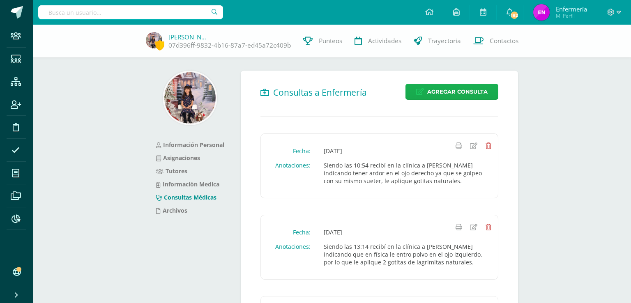
click at [440, 94] on div "Agregar consulta Fecha 2025-10-14 October, 2025 Mo Tu We Th Fr Sa Su 29 30 1 2 …" at bounding box center [315, 151] width 624 height 188
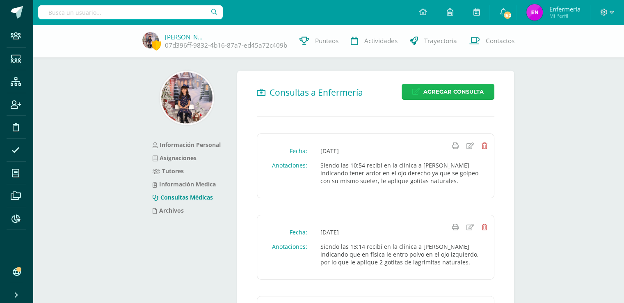
click at [443, 92] on span "Agregar Consulta" at bounding box center [454, 91] width 60 height 15
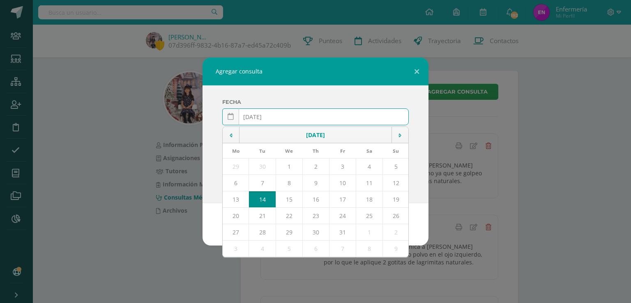
click at [264, 115] on input "2025-10-14" at bounding box center [316, 117] width 186 height 16
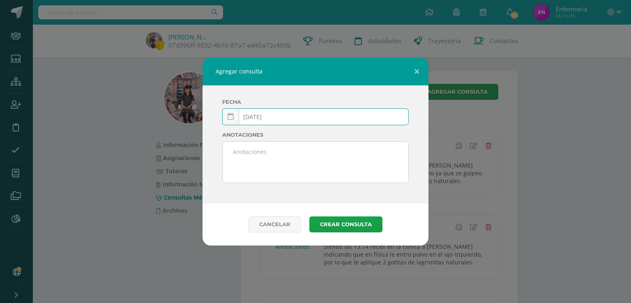
type input "2025-03-14"
drag, startPoint x: 248, startPoint y: 176, endPoint x: 250, endPoint y: 172, distance: 4.8
click at [250, 173] on textarea at bounding box center [316, 162] width 186 height 41
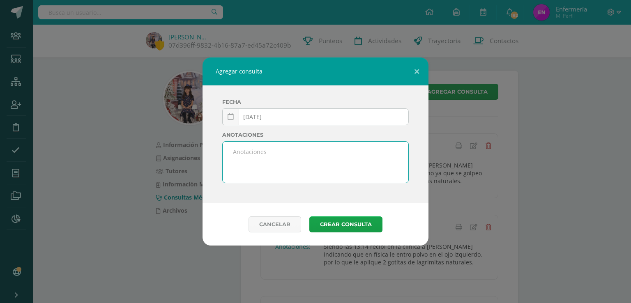
click at [230, 153] on textarea at bounding box center [316, 162] width 186 height 41
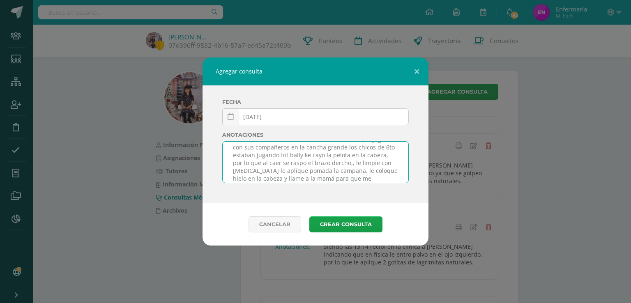
scroll to position [20, 0]
click at [337, 155] on textarea "Siendo las 11:27 recibí en la clínica indicando que jugando con sus compañeros …" at bounding box center [316, 162] width 186 height 41
click at [284, 145] on textarea "Siendo las 11:27 recibí en la clínica indicando que jugando con sus compañeros …" at bounding box center [316, 162] width 186 height 41
click at [300, 147] on textarea "Siendo las 11:27 recibí en la clínica indicando que jugando con sus compañeros …" at bounding box center [316, 162] width 186 height 41
click at [310, 146] on textarea "Siendo las 11:27 recibí en la clínica indicando que jugando con sus compañeros …" at bounding box center [316, 162] width 186 height 41
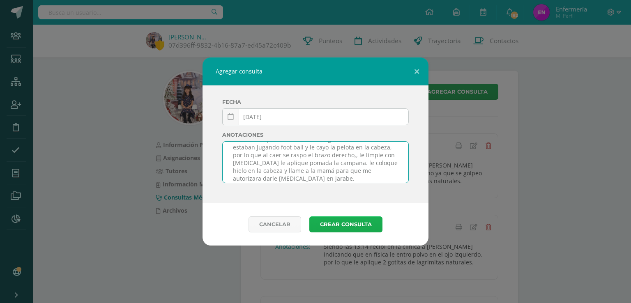
type textarea "Siendo las 11:27 recibí en la clínica indicando que jugando con sus compañeros …"
drag, startPoint x: 348, startPoint y: 222, endPoint x: 353, endPoint y: 227, distance: 7.3
click at [349, 222] on button "Crear consulta" at bounding box center [345, 224] width 73 height 16
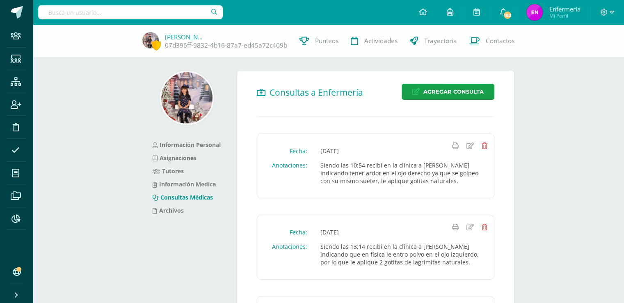
drag, startPoint x: 156, startPoint y: 15, endPoint x: 167, endPoint y: 11, distance: 11.6
click at [158, 14] on input "text" at bounding box center [130, 12] width 185 height 14
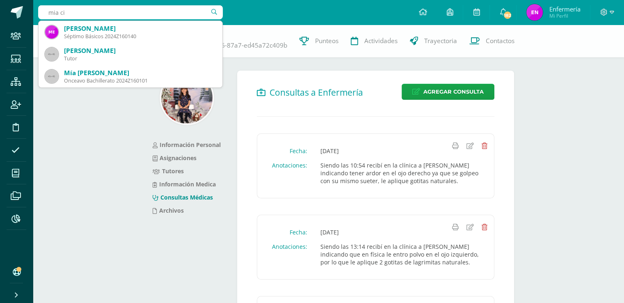
type input "mia cif"
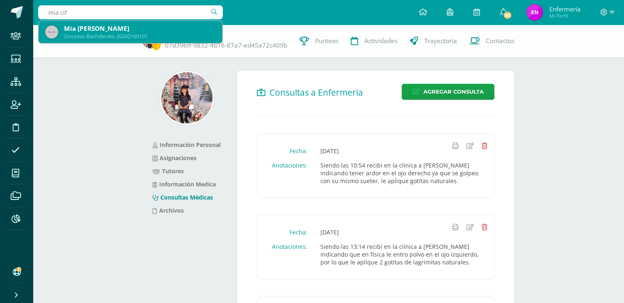
click at [144, 32] on div "Mía [PERSON_NAME]" at bounding box center [140, 28] width 152 height 9
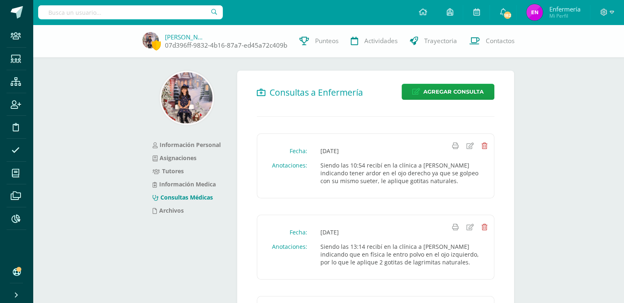
click at [144, 32] on span at bounding box center [150, 41] width 16 height 18
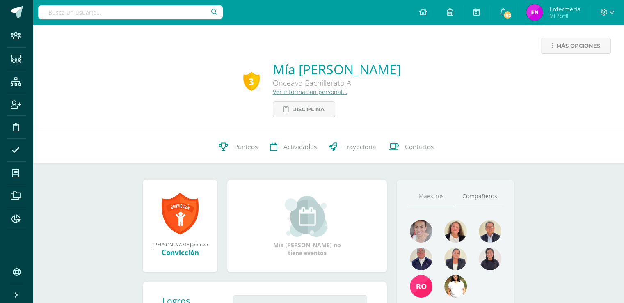
click at [290, 91] on link "Ver información personal..." at bounding box center [310, 92] width 75 height 8
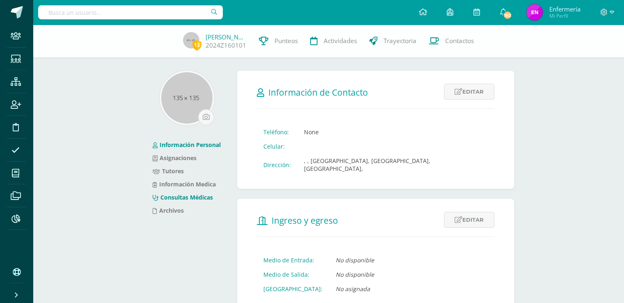
click at [197, 196] on link "Consultas Médicas" at bounding box center [183, 197] width 60 height 8
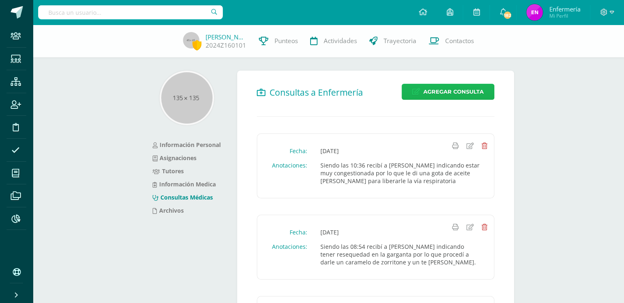
click at [461, 92] on span "Agregar Consulta" at bounding box center [454, 91] width 60 height 15
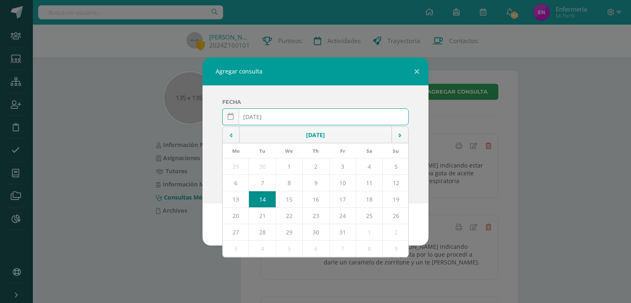
click at [264, 115] on input "[DATE]" at bounding box center [316, 117] width 186 height 16
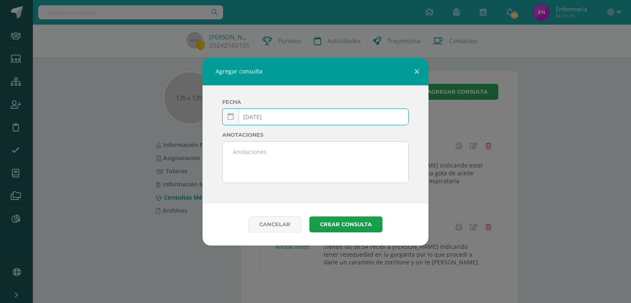
type input "[DATE]"
click at [259, 169] on textarea at bounding box center [316, 162] width 186 height 41
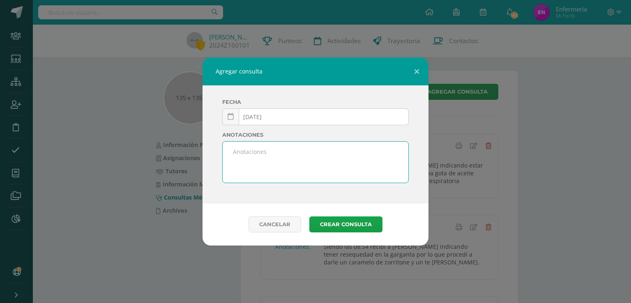
click at [269, 157] on textarea at bounding box center [316, 162] width 186 height 41
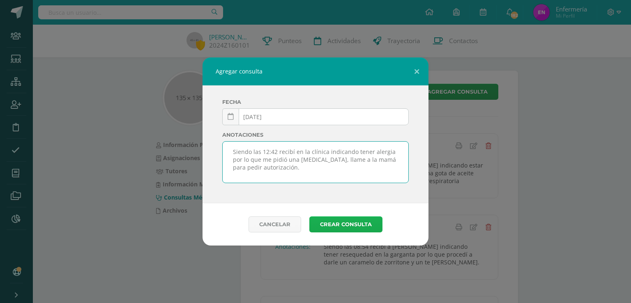
type textarea "Siendo las 12:42 recibí en la clínica indicando tener alergia por lo que me pid…"
click at [350, 222] on button "Crear consulta" at bounding box center [345, 224] width 73 height 16
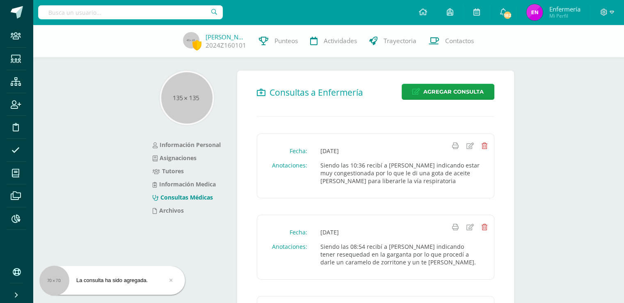
click at [126, 14] on input "text" at bounding box center [130, 12] width 185 height 14
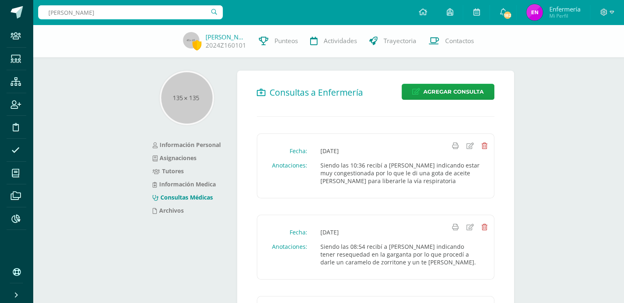
type input "[PERSON_NAME]"
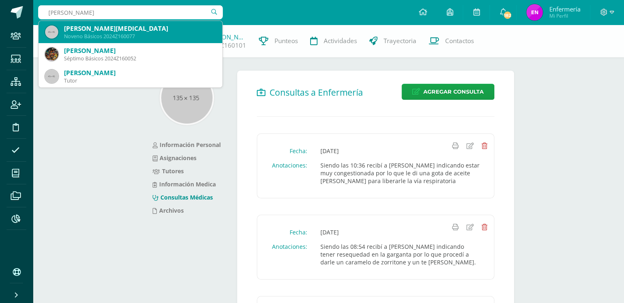
click at [110, 31] on div "[PERSON_NAME][MEDICAL_DATA]" at bounding box center [140, 28] width 152 height 9
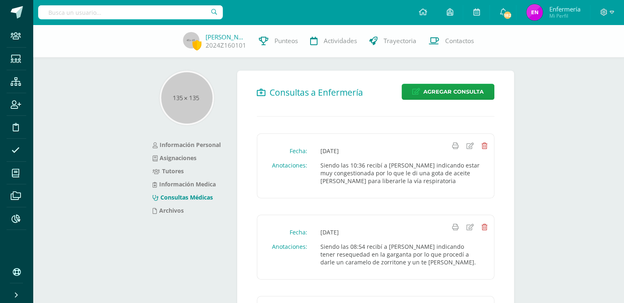
click at [110, 31] on div "[PERSON_NAME] 2024Z160101 Punteos Actividades Trayectoria Contactos" at bounding box center [312, 41] width 624 height 33
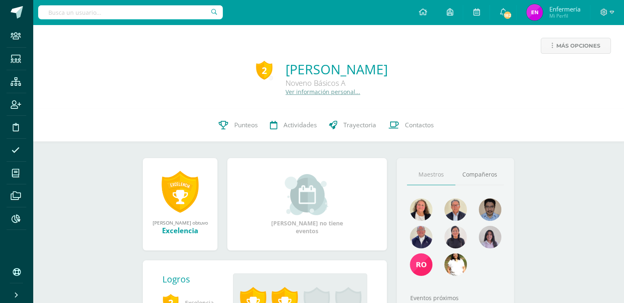
click at [286, 92] on link "Ver información personal..." at bounding box center [323, 92] width 75 height 8
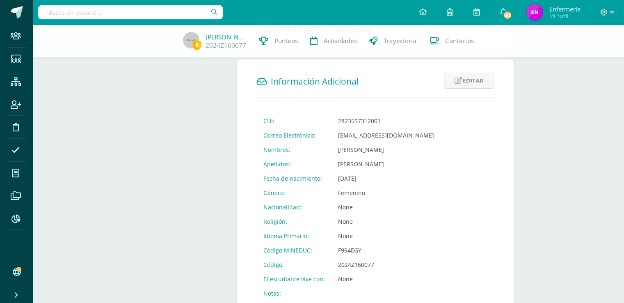
scroll to position [264, 0]
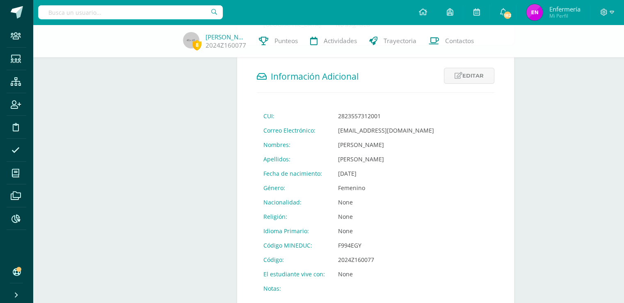
click at [68, 107] on div "8 [PERSON_NAME] 2024Z160077 Punteos Actividades Trayectoria Contactos Informaci…" at bounding box center [329, 47] width 592 height 575
click at [82, 10] on input "text" at bounding box center [130, 12] width 185 height 14
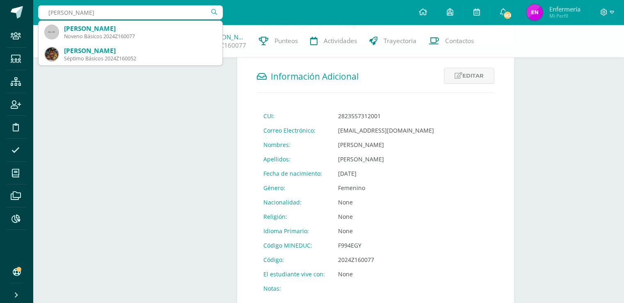
type input "valeria argueta"
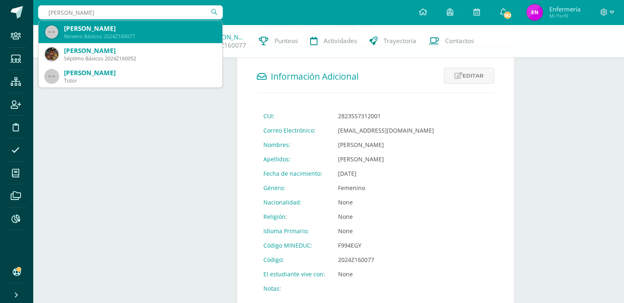
click at [108, 34] on div "Noveno Básicos 2024Z160077" at bounding box center [140, 36] width 152 height 7
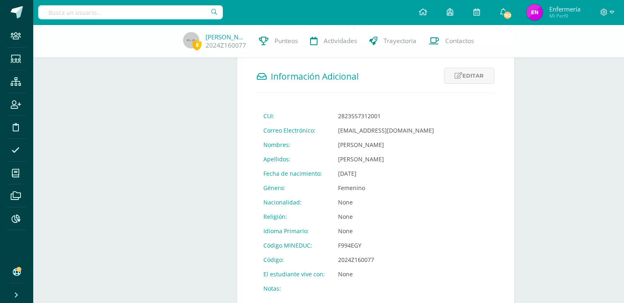
click at [108, 34] on div "8 Valeria Argueta 2024Z160077 Punteos Actividades Trayectoria Contactos" at bounding box center [312, 41] width 624 height 33
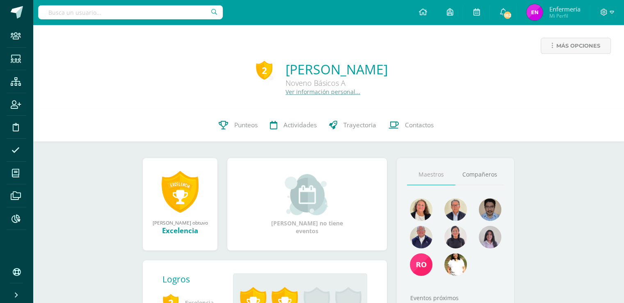
click at [286, 96] on link "Ver información personal..." at bounding box center [323, 92] width 75 height 8
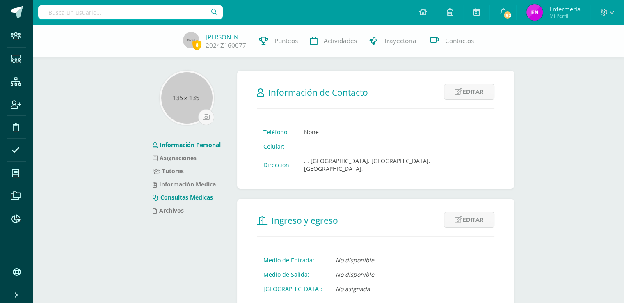
click at [193, 200] on link "Consultas Médicas" at bounding box center [183, 197] width 60 height 8
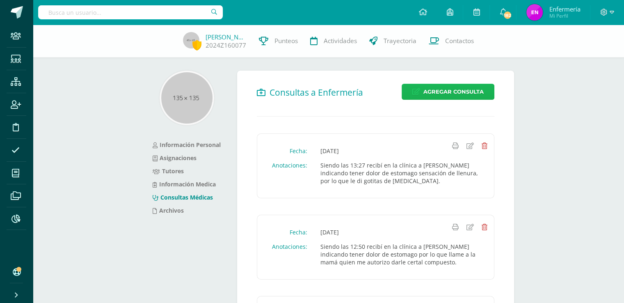
click at [458, 96] on span "Agregar Consulta" at bounding box center [454, 91] width 60 height 15
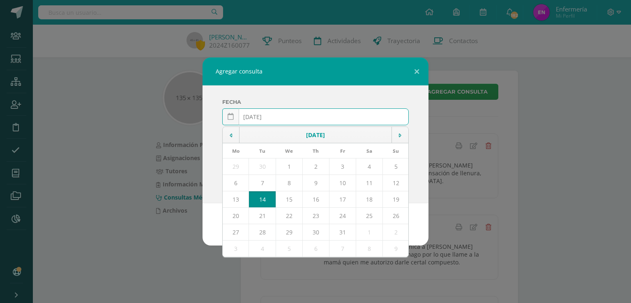
click at [264, 118] on input "2025-10-14" at bounding box center [316, 117] width 186 height 16
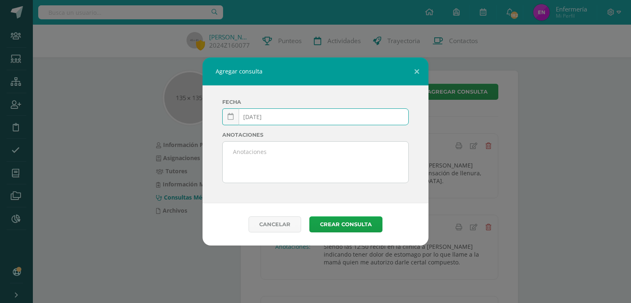
type input "2025-03-14"
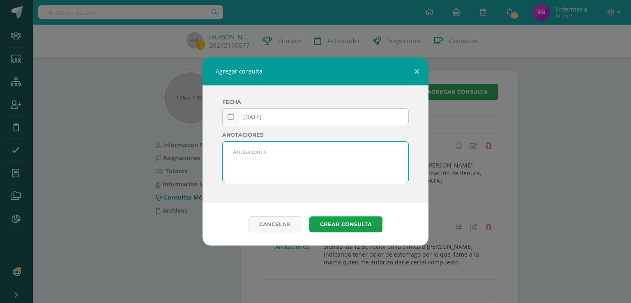
click at [273, 157] on textarea at bounding box center [316, 162] width 186 height 41
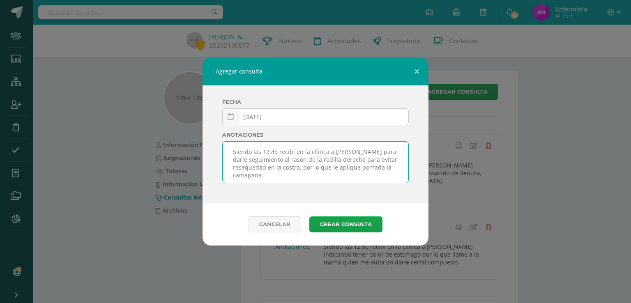
click at [280, 158] on textarea "Siendo las 12:45 recibí en la clínica a Valeria para darle seguimiento al rasón…" at bounding box center [316, 162] width 186 height 41
click at [245, 174] on textarea "Siendo las 12:45 recibí en la clínica a Valeria para darle seguimiento al raspó…" at bounding box center [316, 162] width 186 height 41
click at [256, 180] on textarea "Siendo las 12:45 recibí en la clínica a Valeria para darle seguimiento al raspó…" at bounding box center [316, 162] width 186 height 41
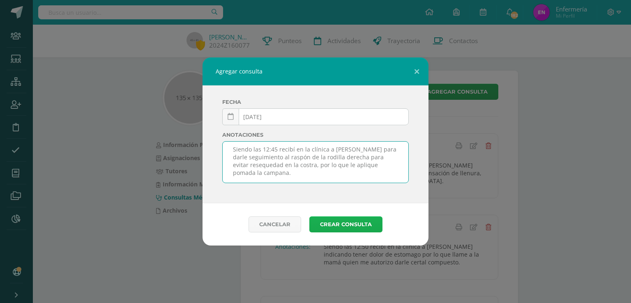
type textarea "Siendo las 12:45 recibí en la clínica a Valeria para darle seguimiento al raspó…"
click at [353, 224] on button "Crear consulta" at bounding box center [345, 224] width 73 height 16
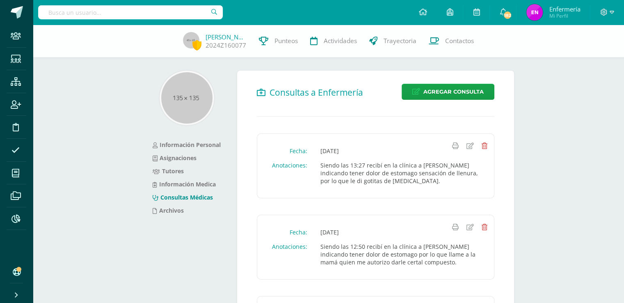
click at [140, 14] on input "text" at bounding box center [130, 12] width 185 height 14
type input "sebastian estrada"
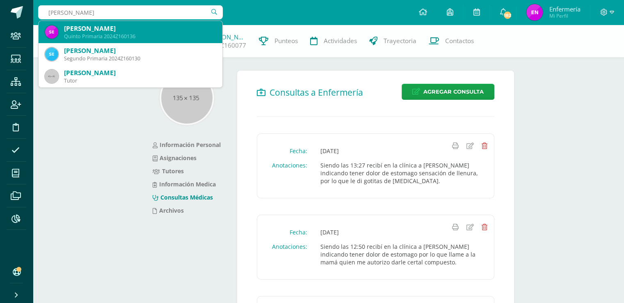
click at [131, 34] on div "Quinto Primaria 2024Z160136" at bounding box center [140, 36] width 152 height 7
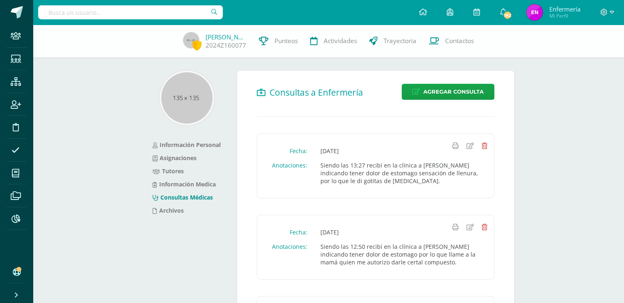
click at [131, 34] on div "Valeria Argueta 2024Z160077 Punteos Actividades Trayectoria Contactos" at bounding box center [312, 41] width 624 height 33
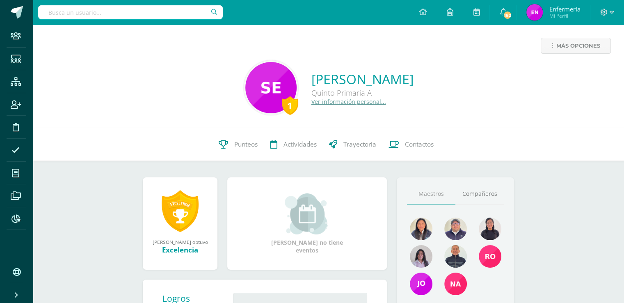
click at [339, 103] on link "Ver información personal..." at bounding box center [349, 102] width 75 height 8
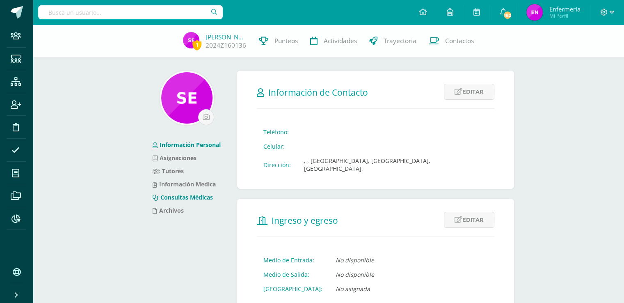
click at [208, 200] on link "Consultas Médicas" at bounding box center [183, 197] width 60 height 8
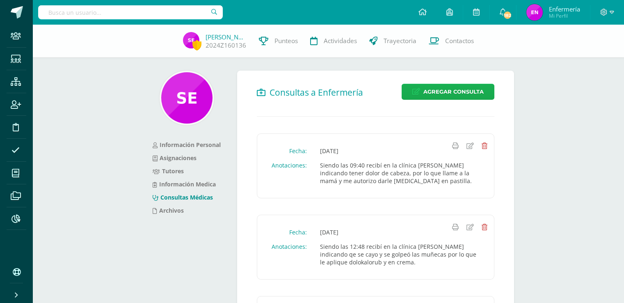
click at [437, 100] on h2 "Consultas a Enfermería" at bounding box center [376, 92] width 238 height 17
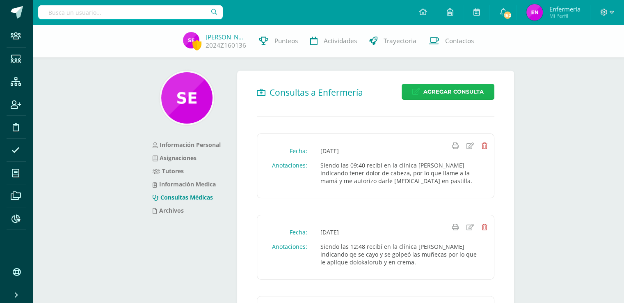
click at [442, 94] on span "Agregar Consulta" at bounding box center [454, 91] width 60 height 15
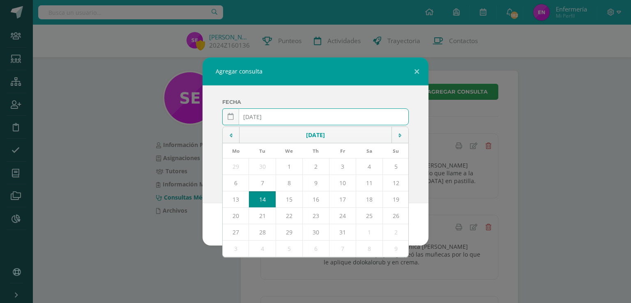
click at [264, 117] on input "[DATE]" at bounding box center [316, 117] width 186 height 16
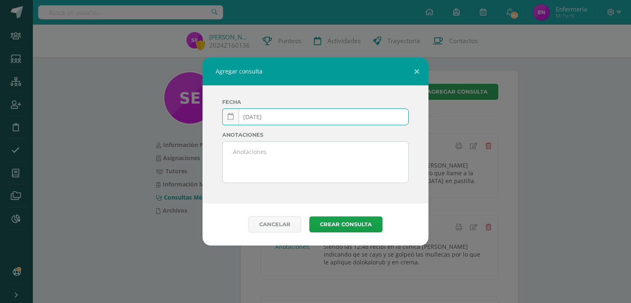
click at [276, 117] on input "2025-03-14" at bounding box center [316, 117] width 186 height 16
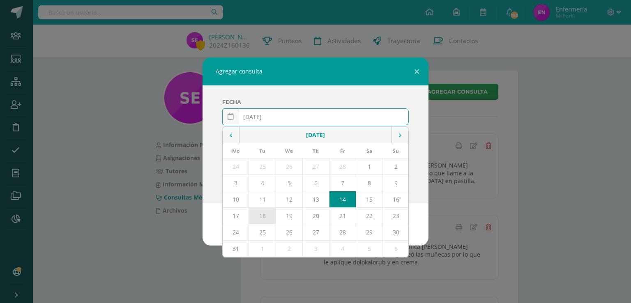
click at [268, 211] on td "18" at bounding box center [262, 216] width 27 height 16
type input "[DATE]"
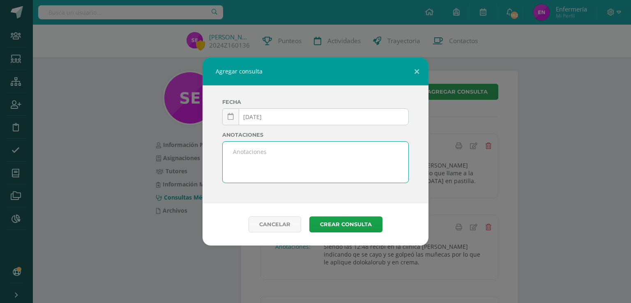
click at [276, 166] on textarea at bounding box center [316, 162] width 186 height 41
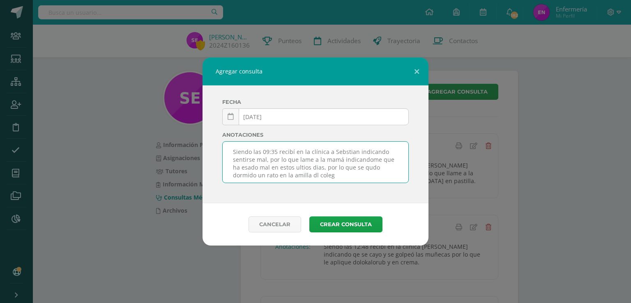
click at [340, 151] on textarea "Siendo las 09:35 recibí en la clínica a Sebstian indicando sentirse mal, por lo…" at bounding box center [316, 162] width 186 height 41
click at [245, 167] on textarea "Siendo las 09:35 recibí en la clínica a Sebastian indicando sentirse mal, por l…" at bounding box center [316, 162] width 186 height 41
click at [246, 167] on textarea "Siendo las 09:35 recibí en la clínica a Sebastian indicando sentirse mal, por l…" at bounding box center [316, 162] width 186 height 41
click at [305, 168] on textarea "Siendo las 09:35 recibí en la clínica a Sebastian indicando sentirse mal, por l…" at bounding box center [316, 162] width 186 height 41
click at [325, 168] on textarea "Siendo las 09:35 recibí en la clínica a Sebastian indicando sentirse mal, por l…" at bounding box center [316, 162] width 186 height 41
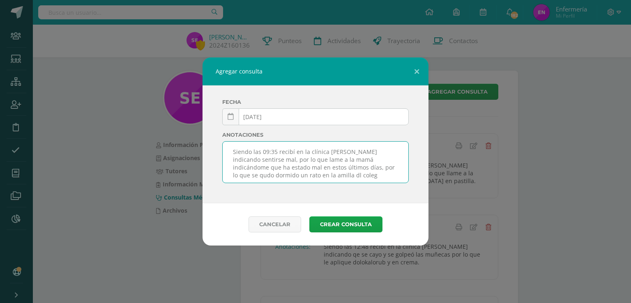
click at [374, 168] on textarea "Siendo las 09:35 recibí en la clínica a Sebastian indicando sentirse mal, por l…" at bounding box center [316, 162] width 186 height 41
click at [293, 173] on textarea "Siendo las 09:35 recibí en la clínica a Sebastian indicando sentirse mal, por l…" at bounding box center [316, 162] width 186 height 41
click at [308, 176] on textarea "Siendo las 09:35 recibí en la clínica a Sebastian indicando sentirse mal, por l…" at bounding box center [316, 162] width 186 height 41
click at [338, 176] on textarea "Siendo las 09:35 recibí en la clínica a Sebastián indicando sentirse mal, por l…" at bounding box center [316, 162] width 186 height 41
type textarea "Siendo las 09:35 recibí en la clínica [PERSON_NAME] indicando sentirse mal, por…"
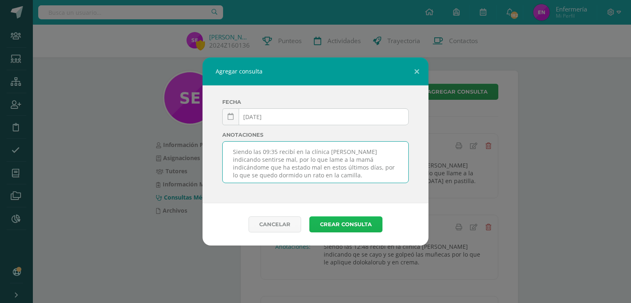
click at [342, 223] on button "Crear consulta" at bounding box center [345, 224] width 73 height 16
